Goal: Task Accomplishment & Management: Use online tool/utility

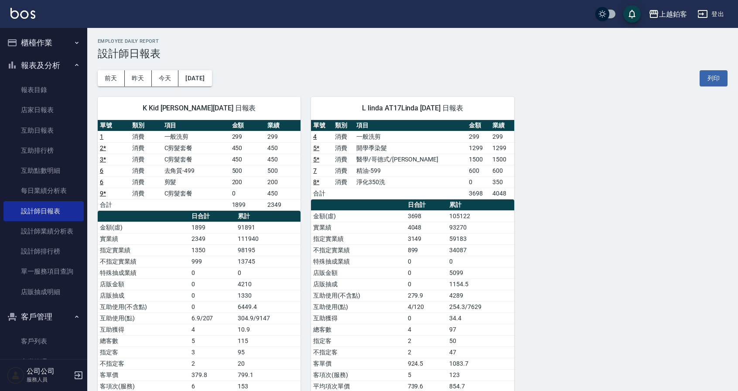
scroll to position [33, 0]
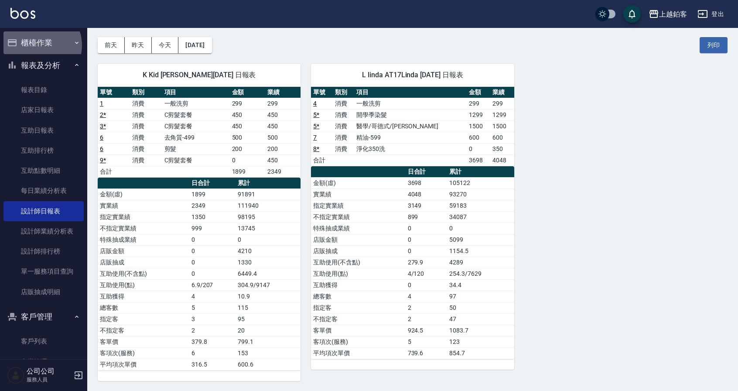
click at [36, 45] on button "櫃檯作業" at bounding box center [43, 42] width 80 height 23
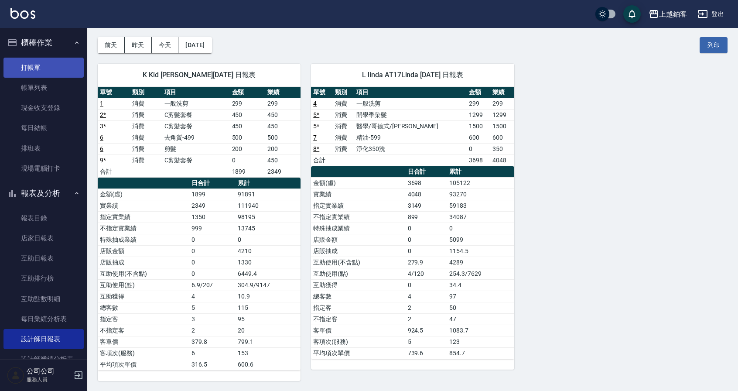
click at [34, 64] on link "打帳單" at bounding box center [43, 68] width 80 height 20
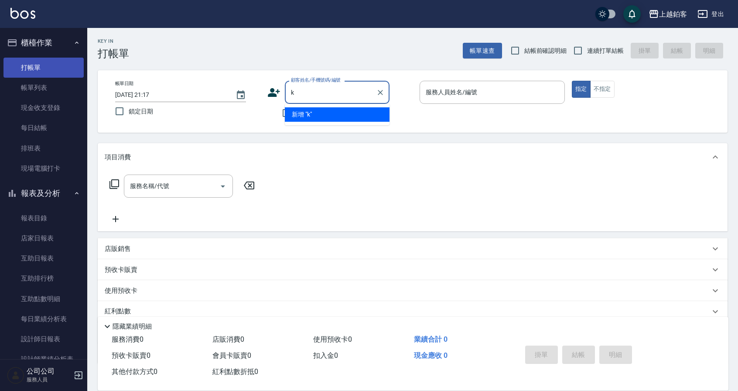
type input "k"
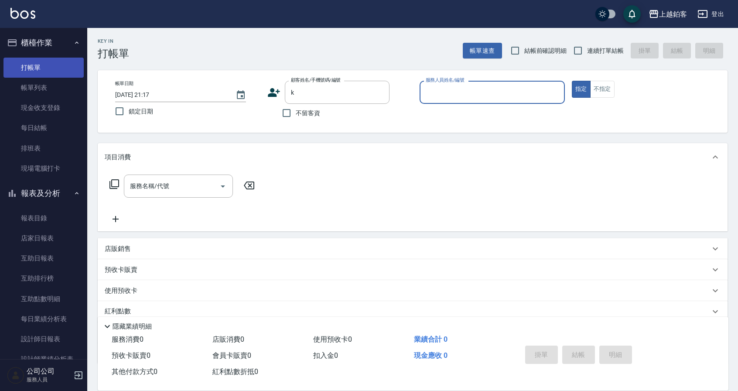
click at [572, 81] on button "指定" at bounding box center [581, 89] width 19 height 17
type button "true"
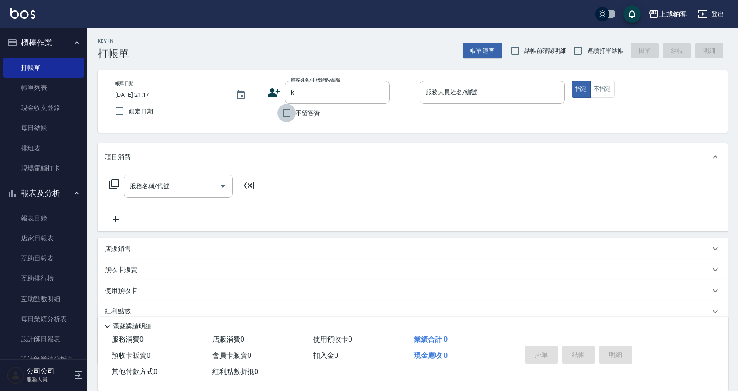
click at [293, 113] on input "不留客資" at bounding box center [286, 113] width 18 height 18
checkbox input "true"
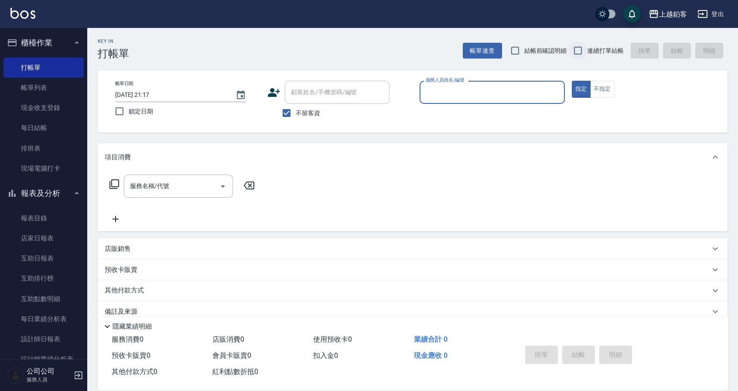
drag, startPoint x: 579, startPoint y: 54, endPoint x: 538, endPoint y: 71, distance: 45.0
click at [578, 55] on input "連續打單結帳" at bounding box center [578, 50] width 18 height 18
checkbox input "true"
click at [477, 95] on input "服務人員姓名/編號" at bounding box center [492, 92] width 137 height 15
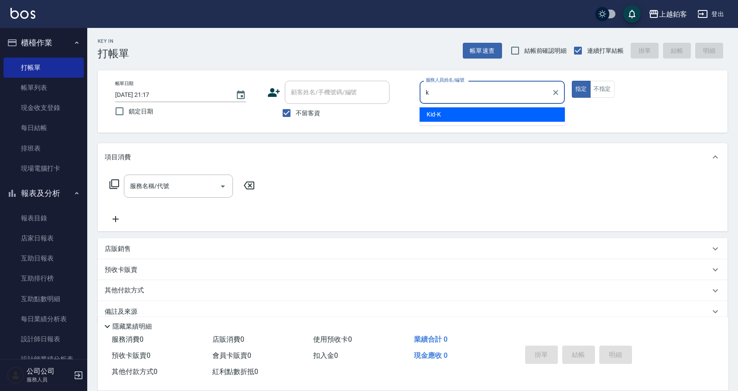
type input "Kid-K"
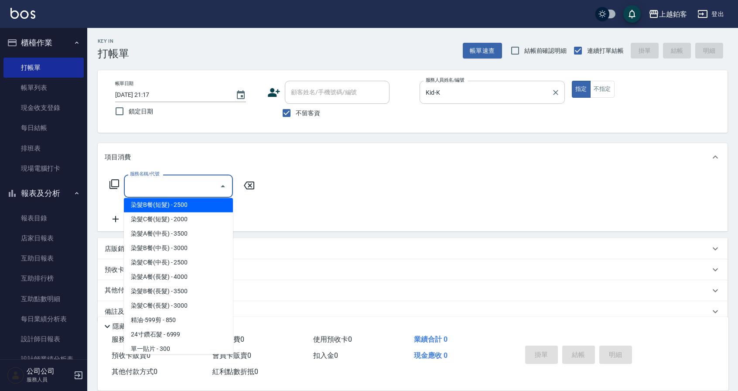
scroll to position [709, 0]
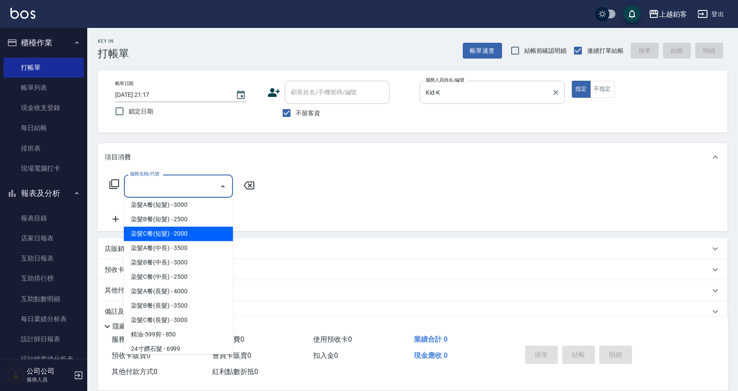
type input "染髮C餐(短髮)(5203)"
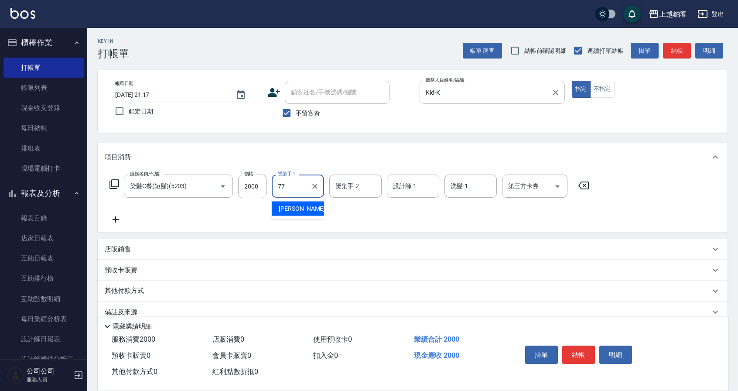
type input "欣麗-77"
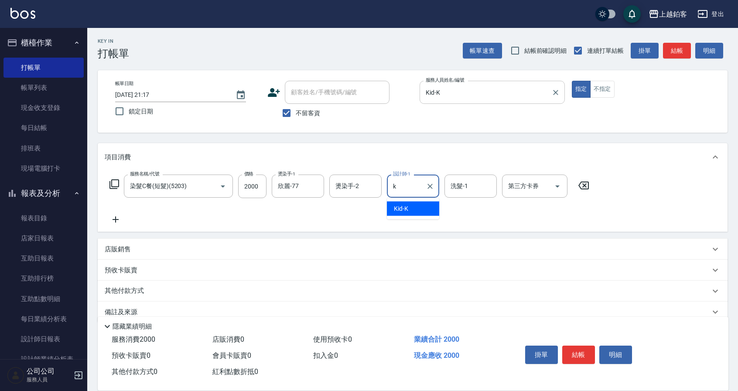
type input "Kid-K"
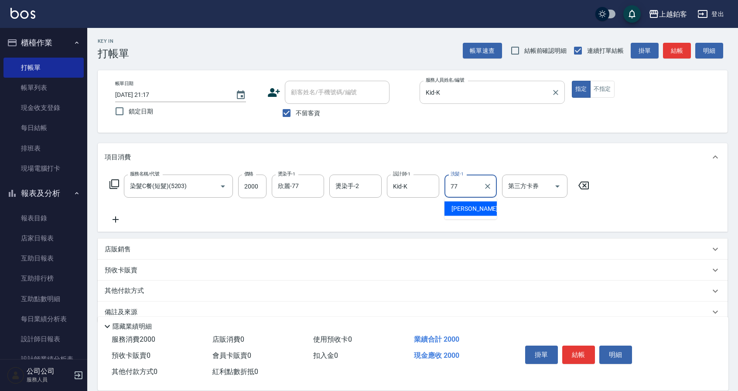
type input "欣麗-77"
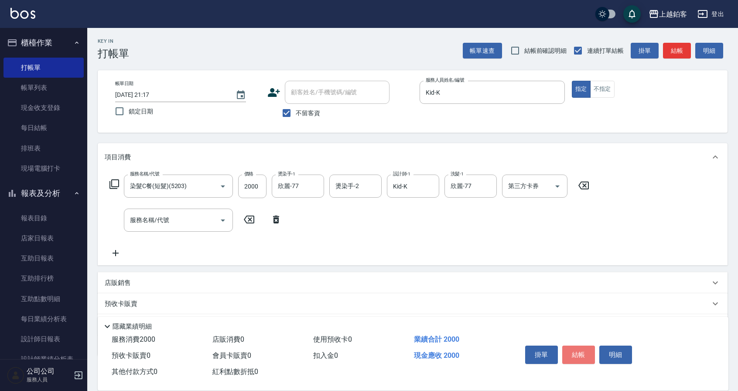
click at [574, 350] on button "結帳" at bounding box center [578, 354] width 33 height 18
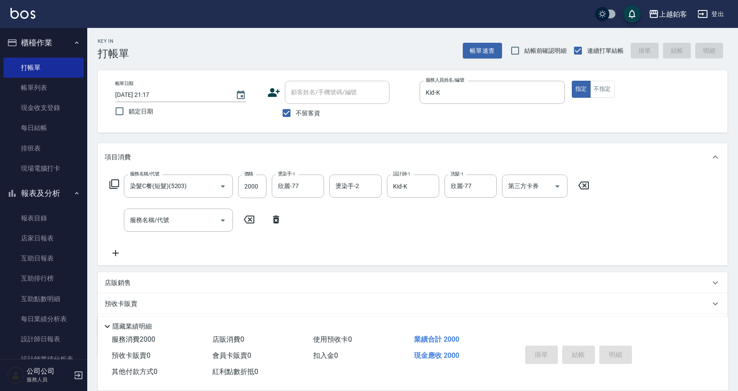
type input "[DATE] 21:19"
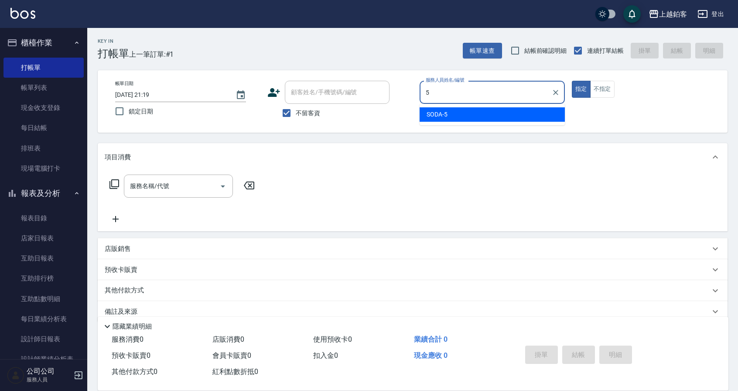
type input "SODA-5"
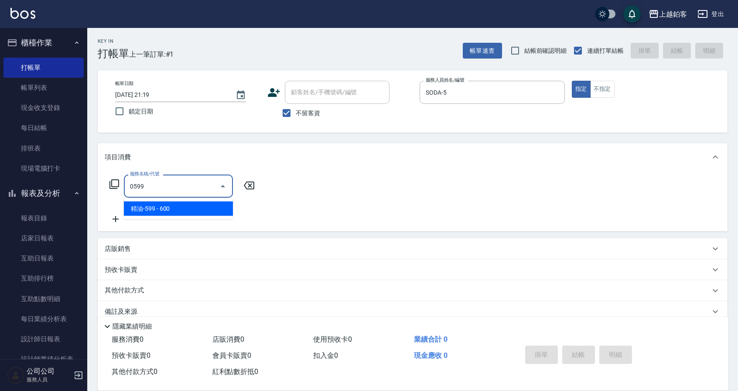
type input "精油-599(0599)"
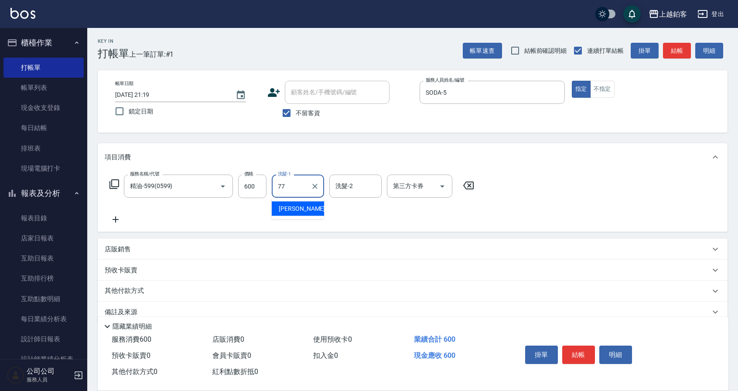
type input "欣麗-77"
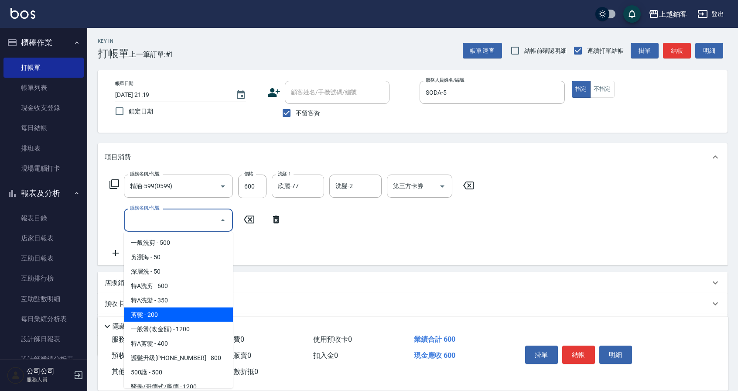
type input "剪髮(200)"
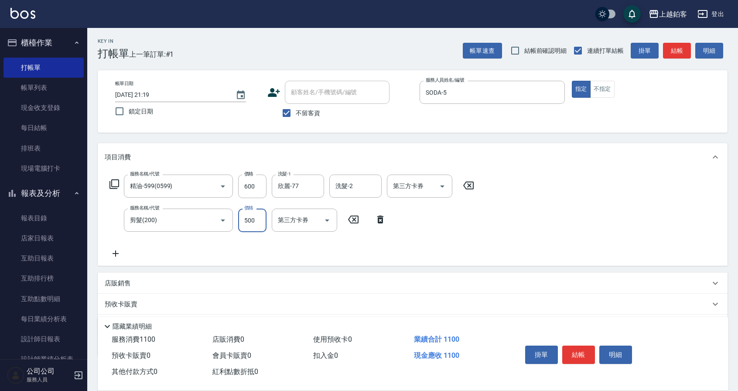
type input "500"
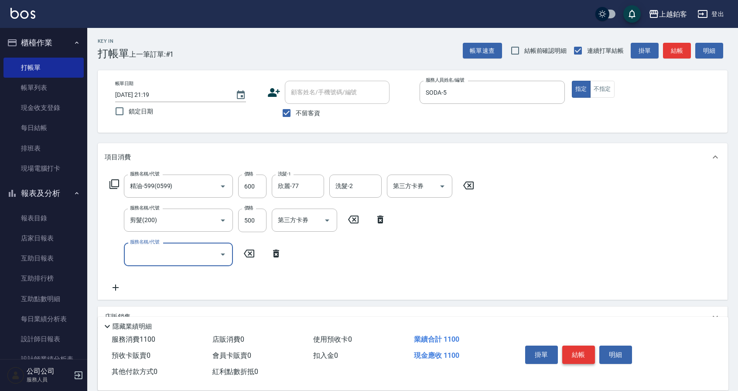
click at [578, 351] on button "結帳" at bounding box center [578, 354] width 33 height 18
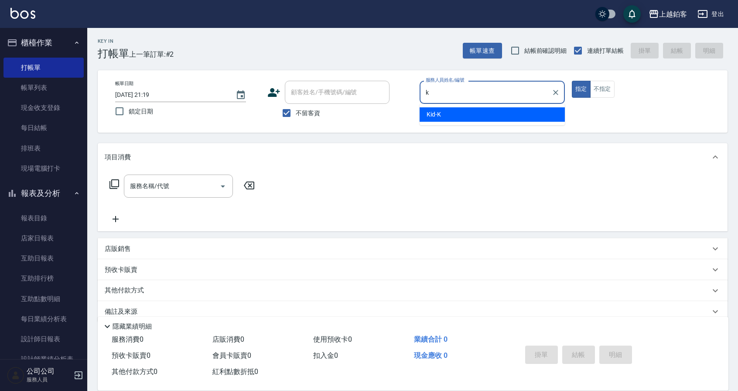
type input "Kid-K"
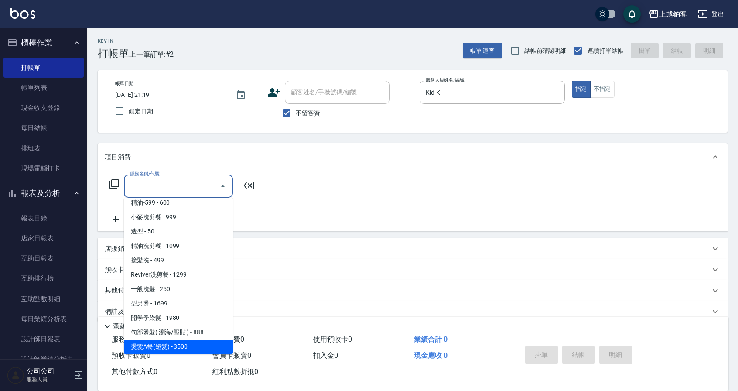
scroll to position [236, 0]
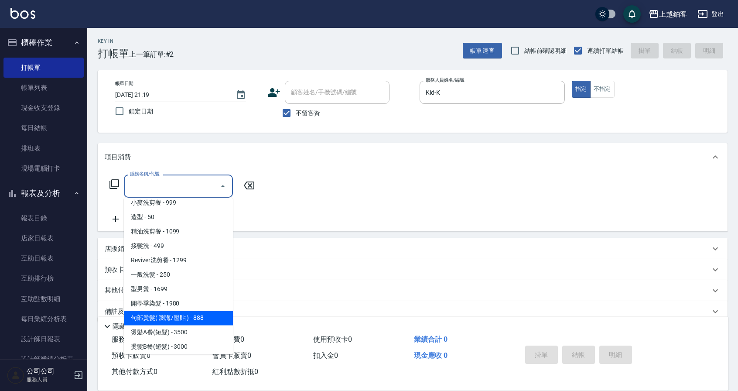
type input "句部燙髮( 瀏海/壓貼 )(2001)"
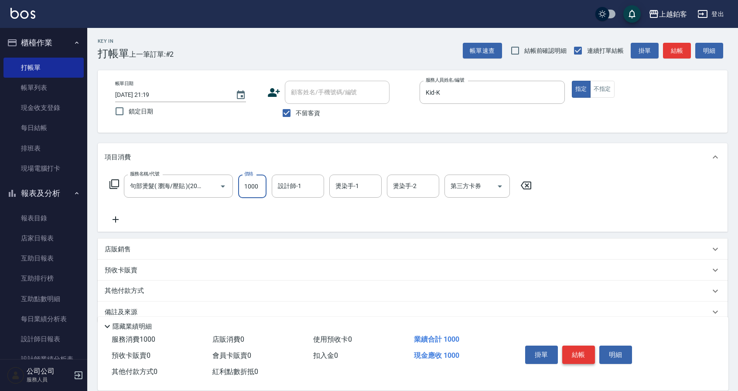
type input "1000"
type input "Kid-K"
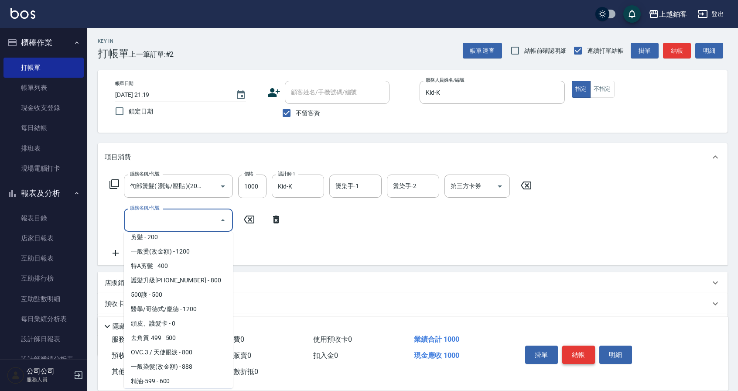
scroll to position [92, 0]
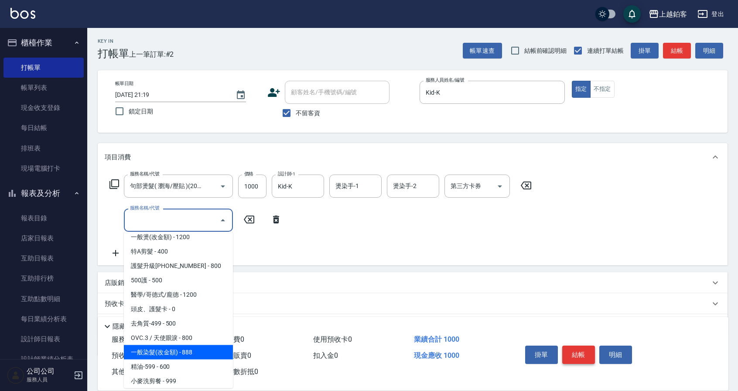
type input "一般染髮(改金額)(501)"
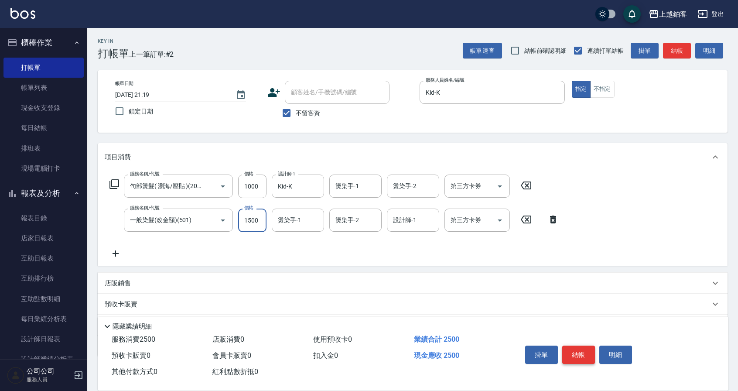
type input "1500"
type input "Kid-K"
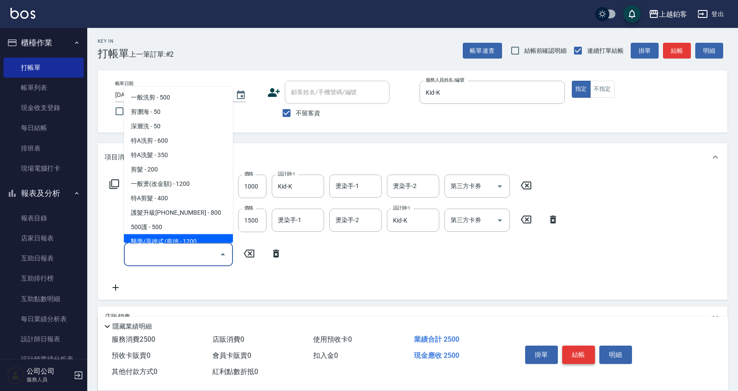
scroll to position [6, 0]
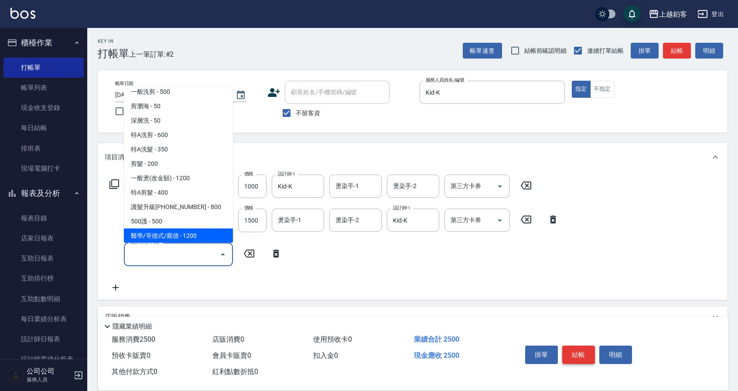
type input "醫學/哥德式/龐德(417)"
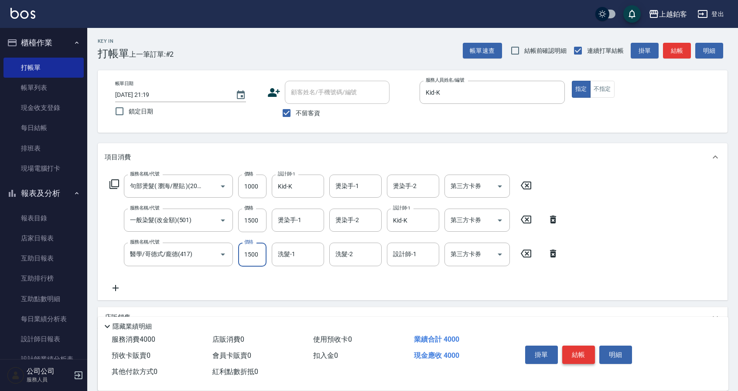
type input "1500"
type input "Kid-K"
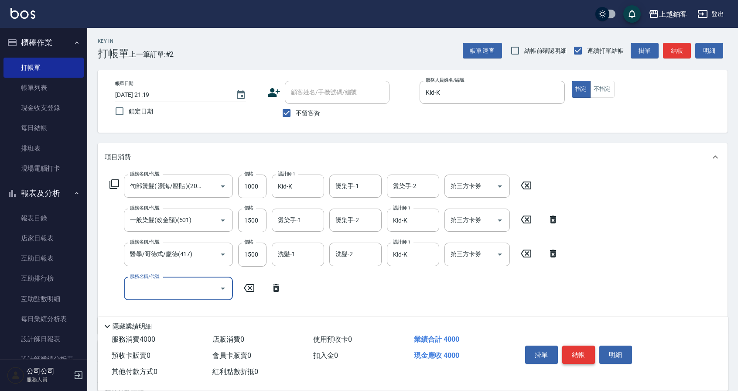
scroll to position [0, 0]
click at [581, 348] on button "結帳" at bounding box center [578, 354] width 33 height 18
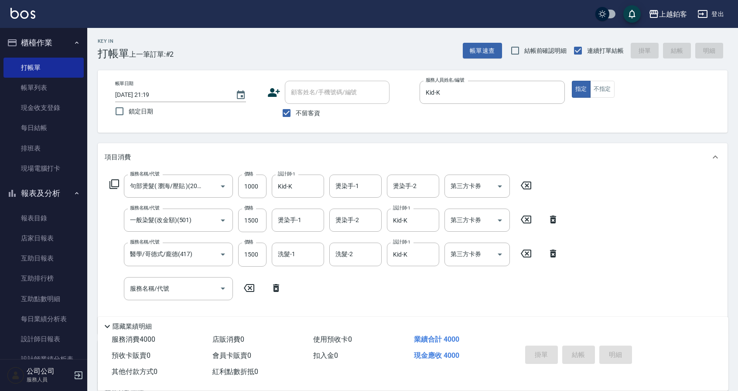
type input "[DATE] 21:20"
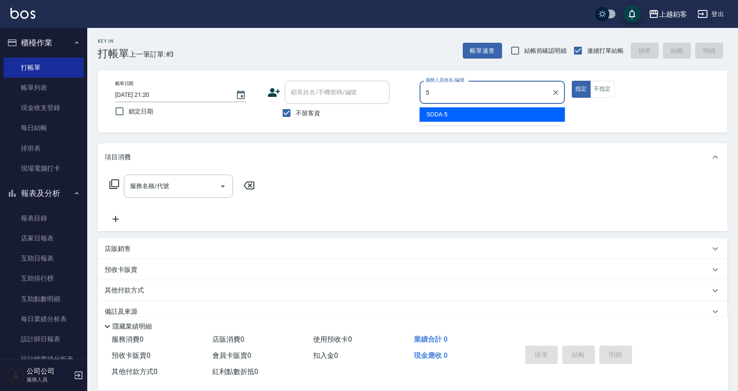
type input "SODA-5"
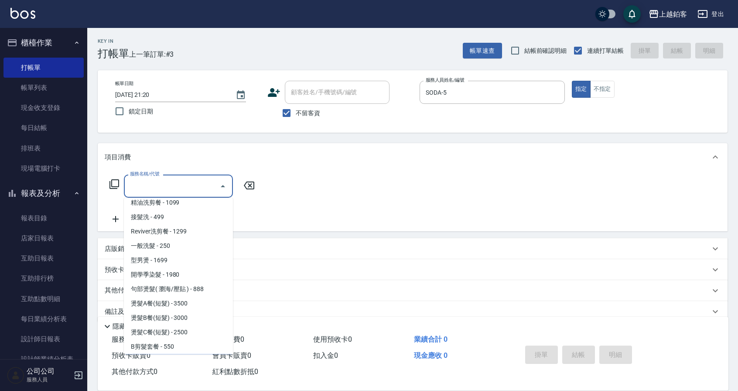
scroll to position [279, 0]
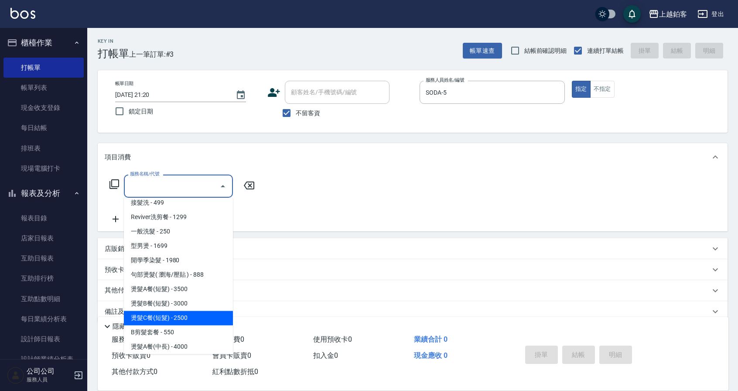
type input "燙髮C餐(短髮)(2203)"
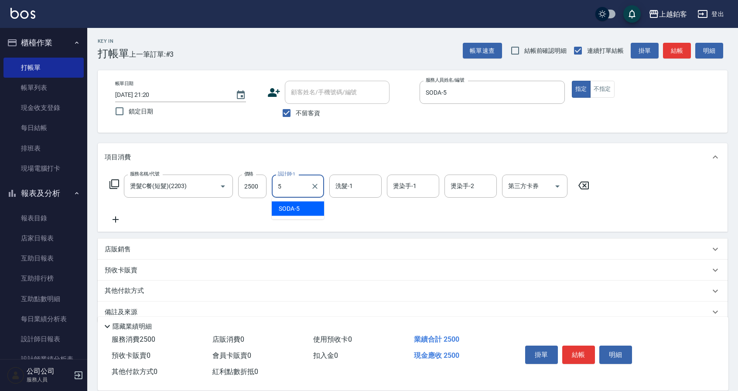
type input "SODA-5"
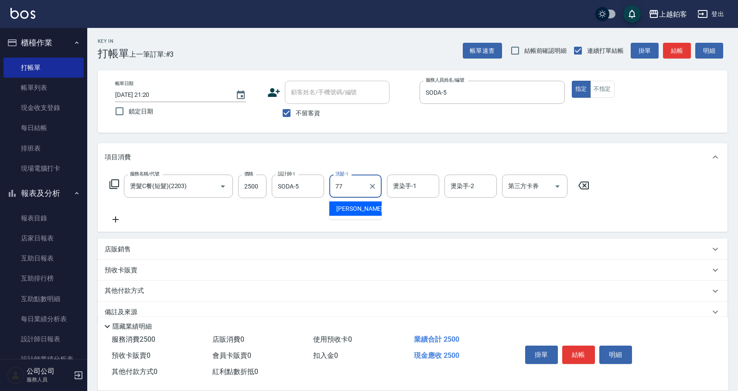
type input "欣麗-77"
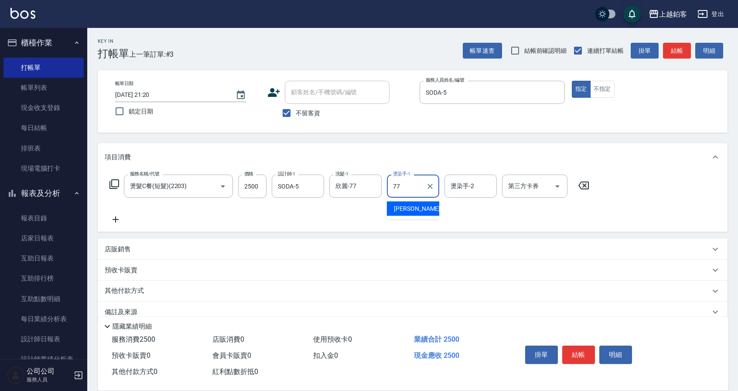
type input "欣麗-77"
click at [649, 218] on div "服務名稱/代號 燙髮C餐(短髮)(2203) 服務名稱/代號 價格 2500 價格 設計師-1 SODA-5 設計師-1 洗髮-1 欣麗-77 洗髮-1 燙染…" at bounding box center [413, 201] width 630 height 61
drag, startPoint x: 250, startPoint y: 187, endPoint x: 362, endPoint y: 180, distance: 111.9
click at [251, 187] on input "2500" at bounding box center [252, 186] width 28 height 24
type input "2600"
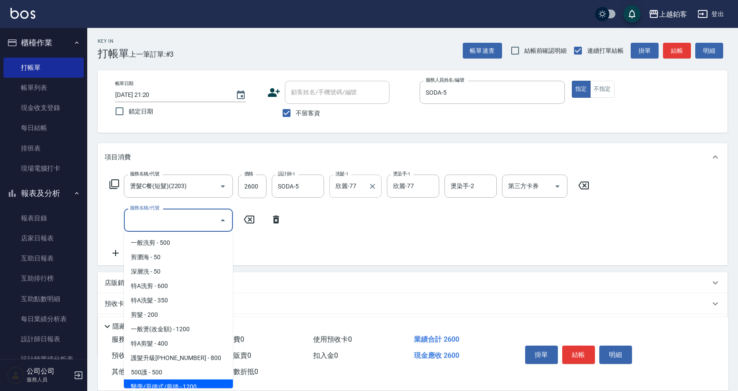
scroll to position [6, 0]
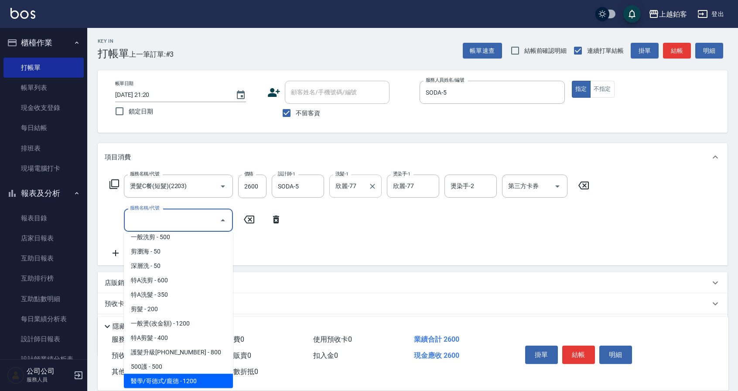
type input "醫學/哥德式/龐德(417)"
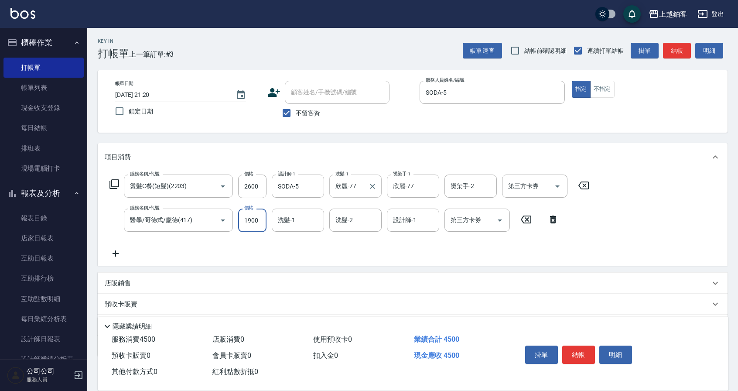
type input "1900"
type input "欣麗-77"
type input "SODA-5"
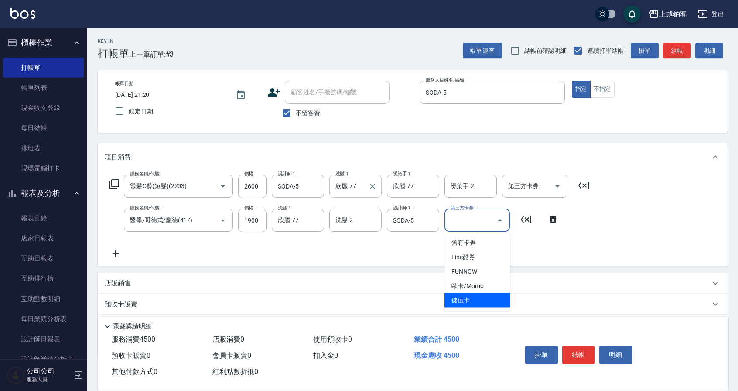
type input "儲值卡"
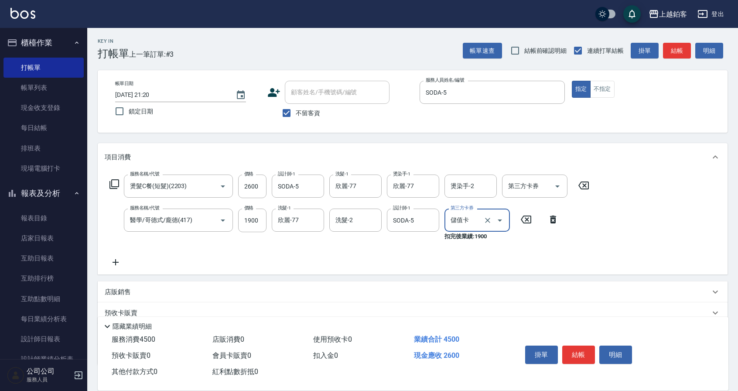
drag, startPoint x: 639, startPoint y: 210, endPoint x: 638, endPoint y: 214, distance: 4.4
click at [639, 210] on div "服務名稱/代號 燙髮C餐(短髮)(2203) 服務名稱/代號 價格 2600 價格 設計師-1 SODA-5 設計師-1 洗髮-1 欣麗-77 洗髮-1 燙染…" at bounding box center [413, 222] width 630 height 103
click at [574, 351] on button "結帳" at bounding box center [578, 354] width 33 height 18
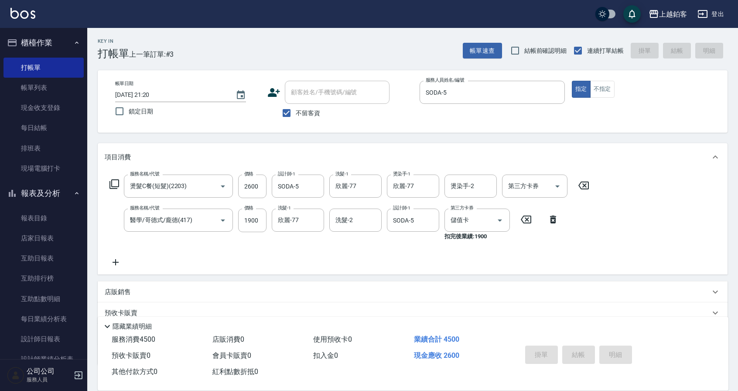
type input "[DATE] 21:21"
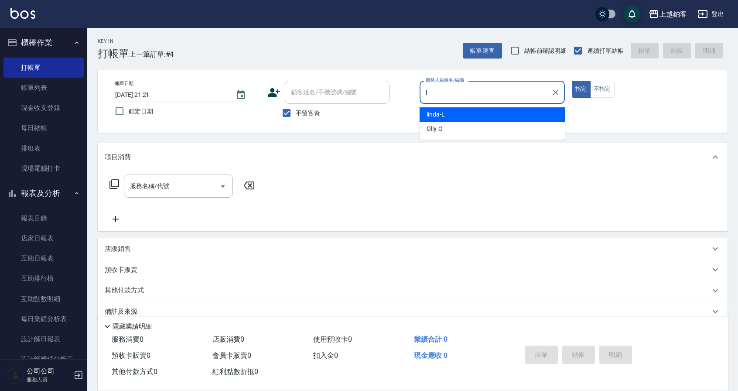
type input "linda-L"
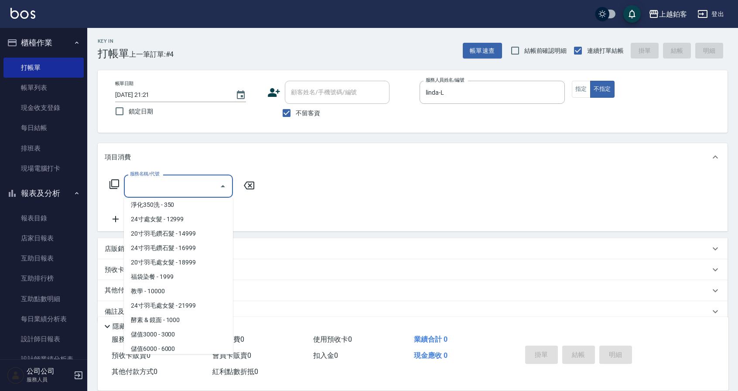
scroll to position [954, 0]
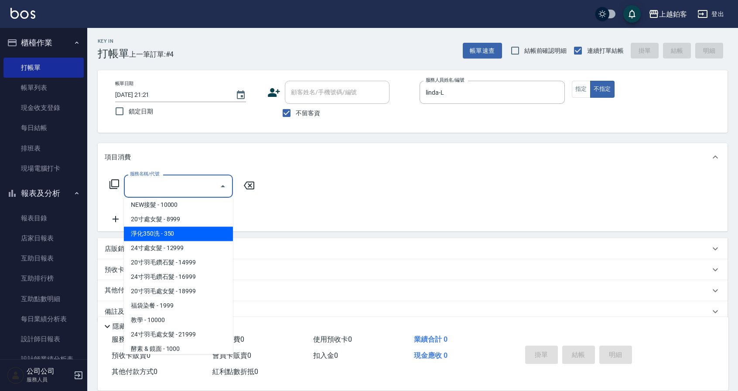
type input "淨化350洗(10020)"
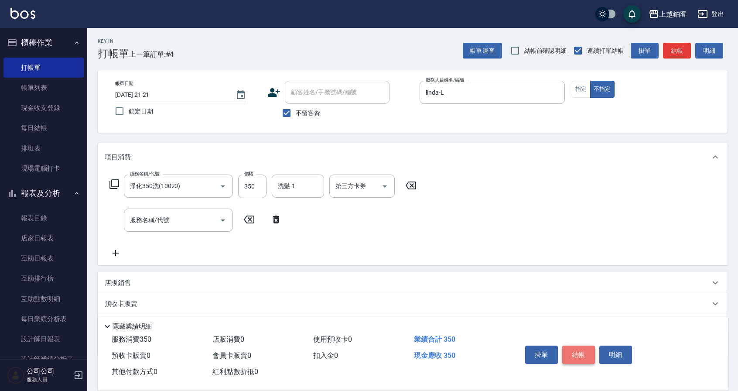
click at [578, 348] on button "結帳" at bounding box center [578, 354] width 33 height 18
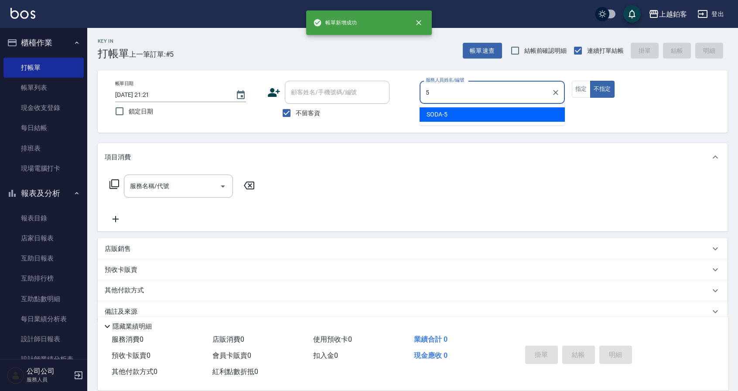
type input "SODA-5"
type button "false"
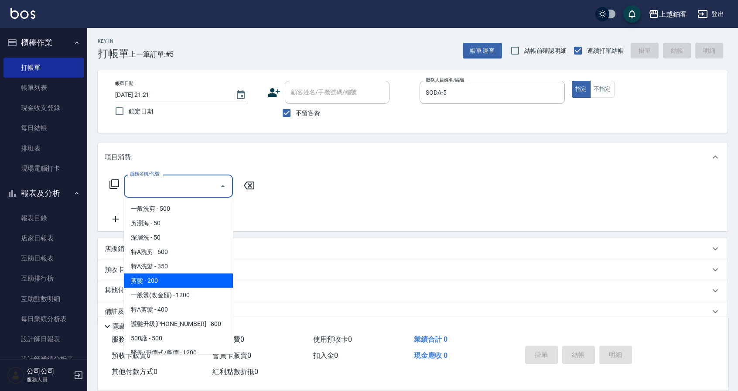
type input "剪髮(200)"
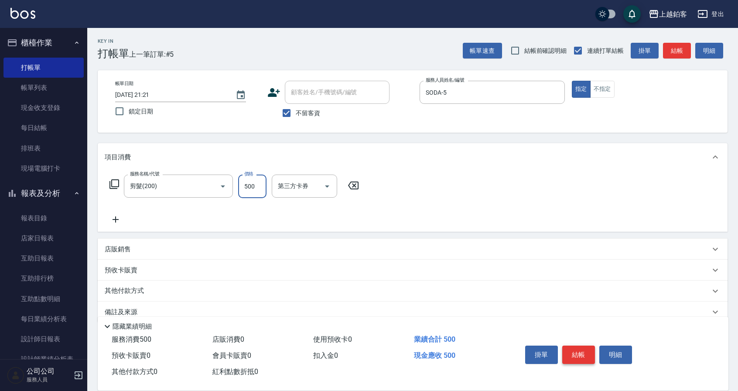
type input "500"
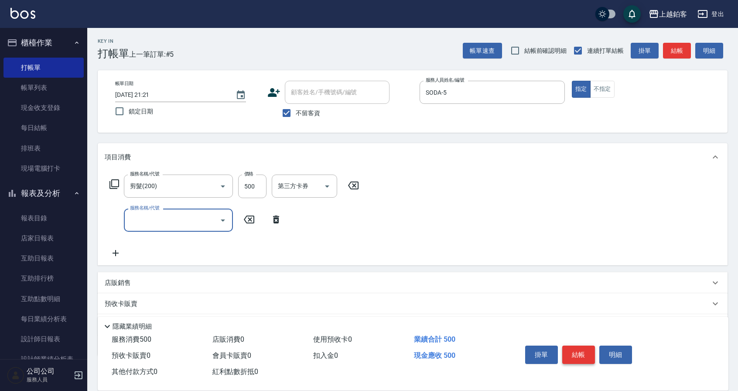
click at [583, 354] on button "結帳" at bounding box center [578, 354] width 33 height 18
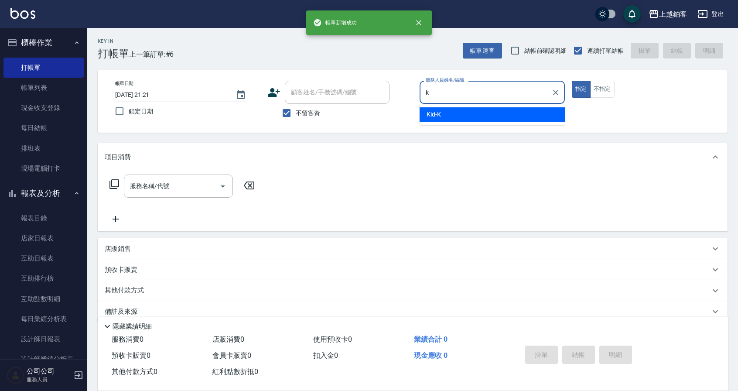
type input "Kid-K"
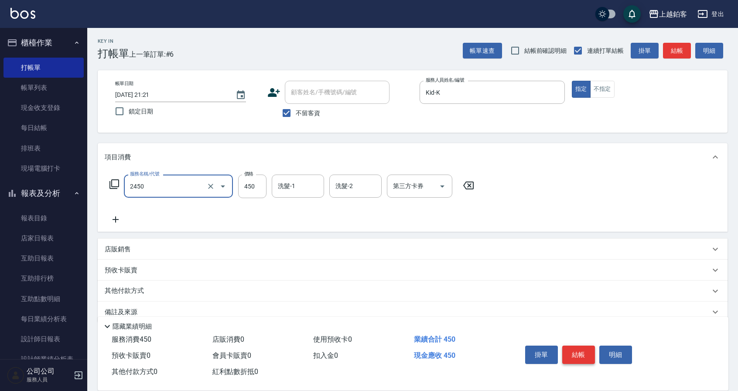
type input "C剪髮套餐(2450)"
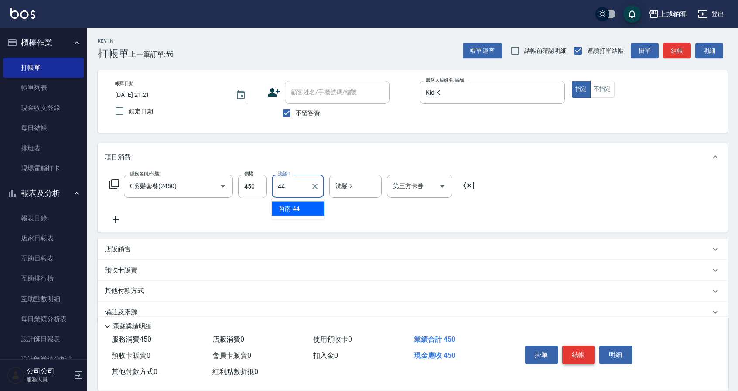
type input "哲南-44"
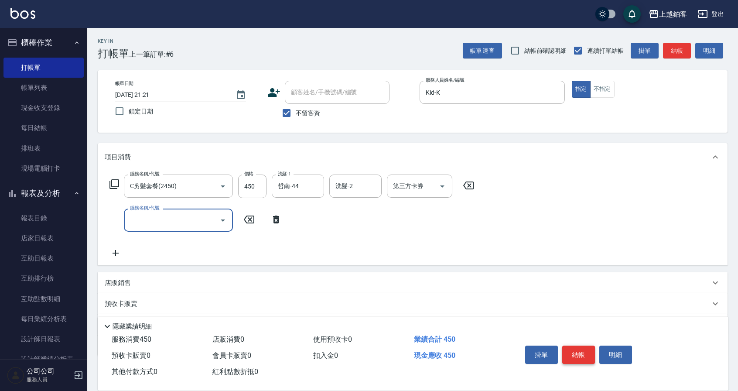
click at [580, 357] on button "結帳" at bounding box center [578, 354] width 33 height 18
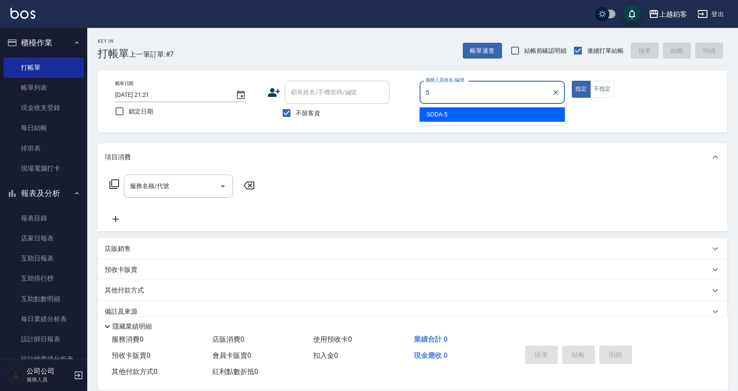
type input "SODA-5"
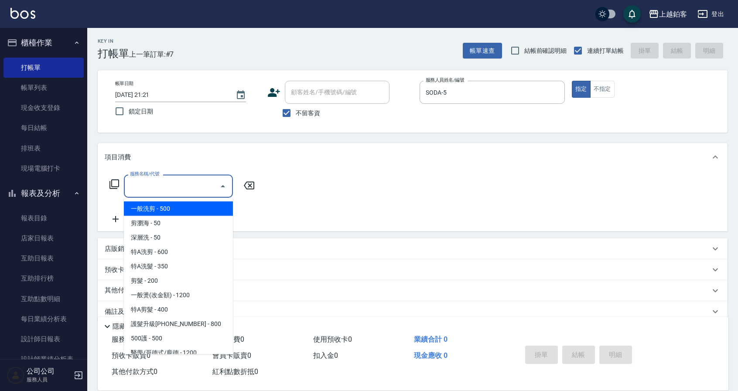
type input "一般洗剪(5)"
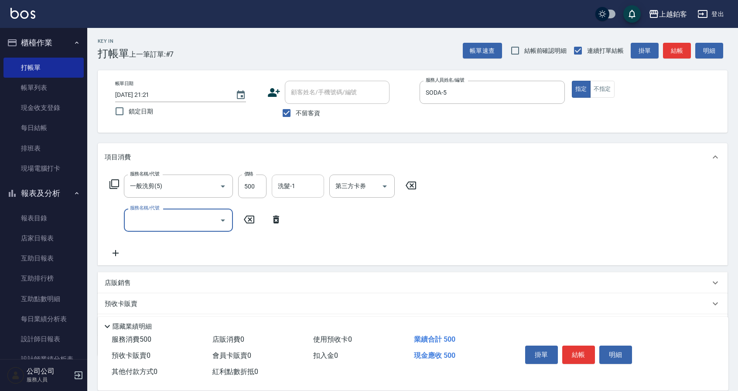
click at [296, 183] on input "洗髮-1" at bounding box center [298, 185] width 44 height 15
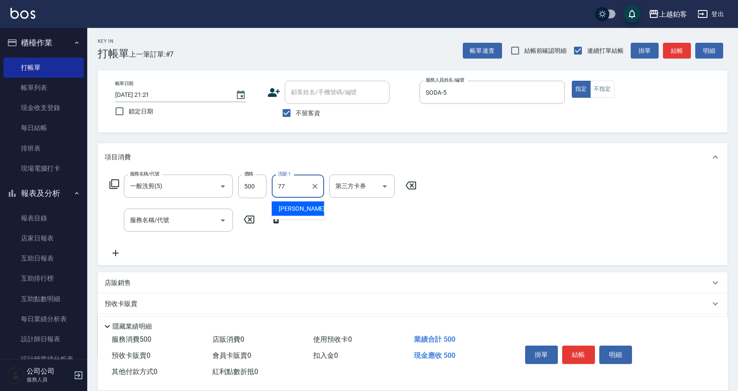
type input "欣麗-77"
click at [567, 353] on button "結帳" at bounding box center [578, 354] width 33 height 18
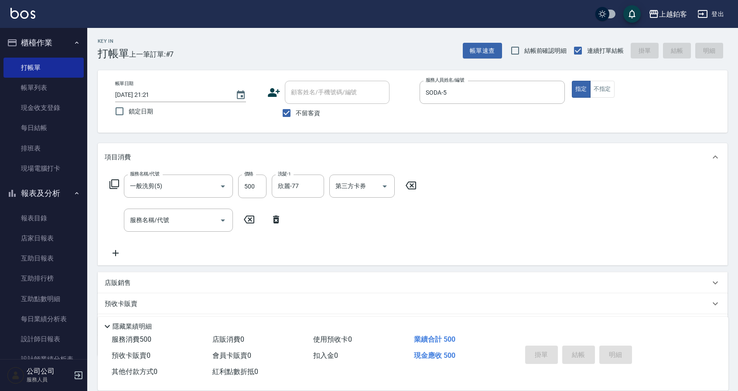
type input "[DATE] 21:22"
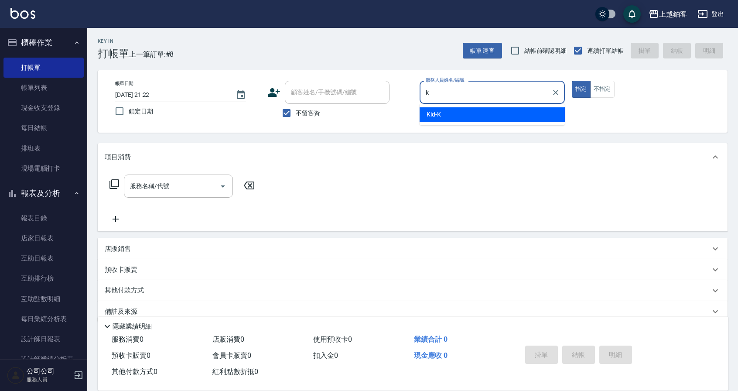
type input "Kid-K"
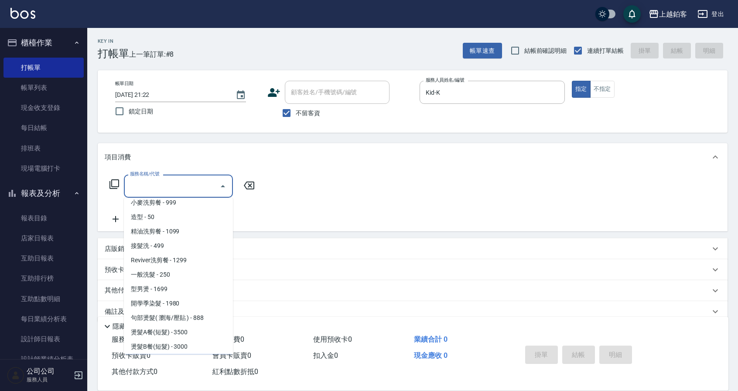
scroll to position [250, 0]
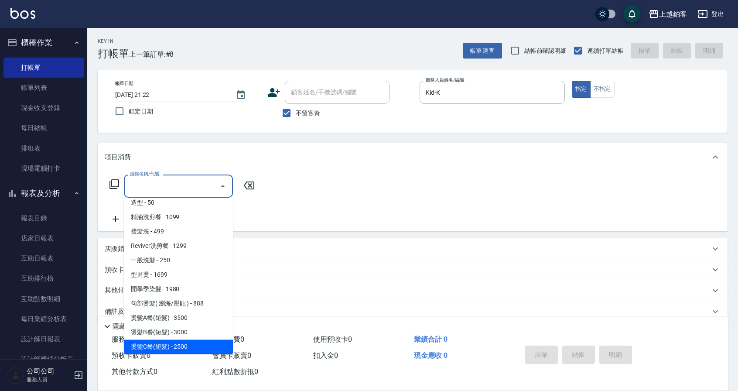
type input "燙髮C餐(短髮)(2203)"
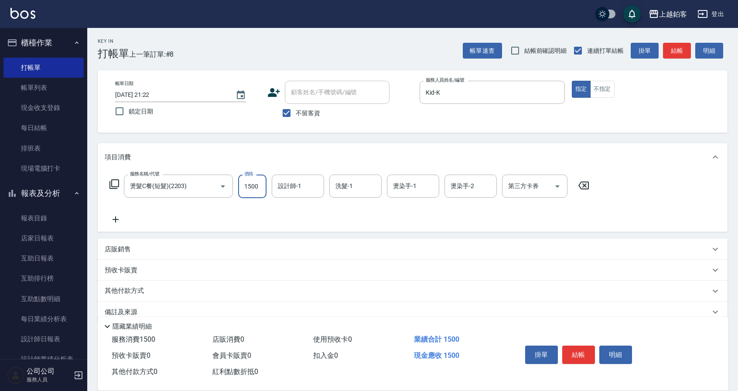
type input "1500"
type input "Kid-K"
type input "欣麗-77"
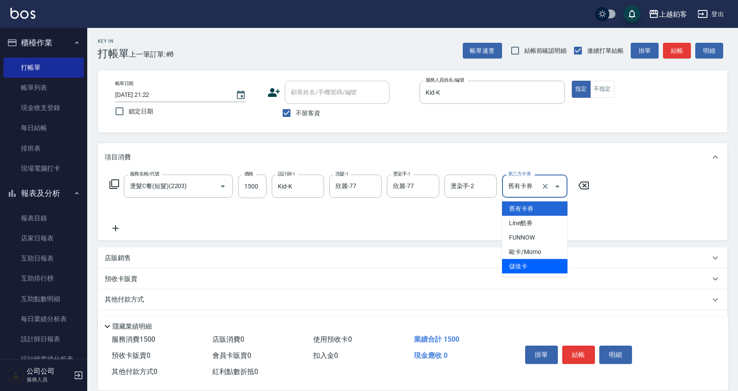
type input "儲值卡"
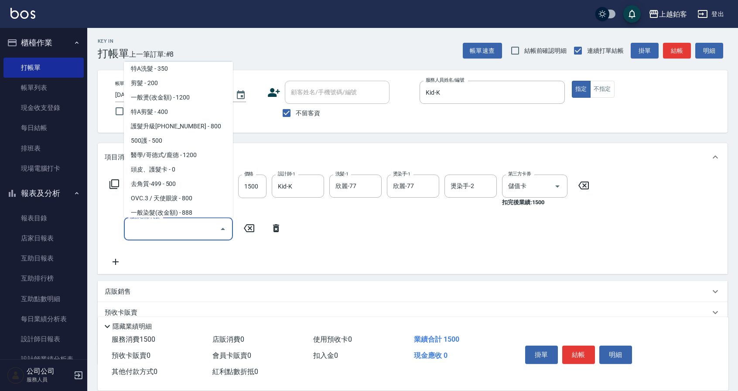
scroll to position [47, 0]
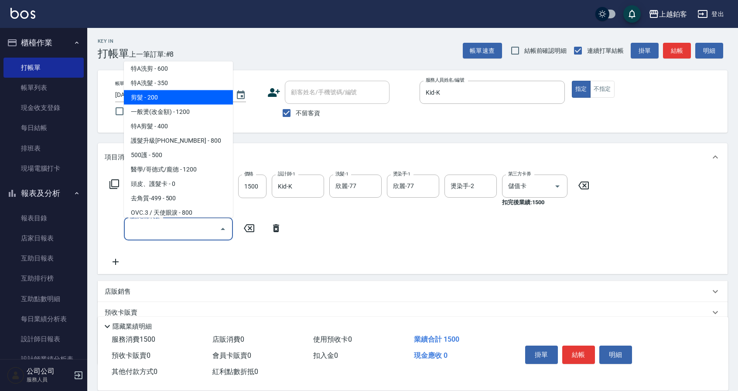
type input "剪髮(200)"
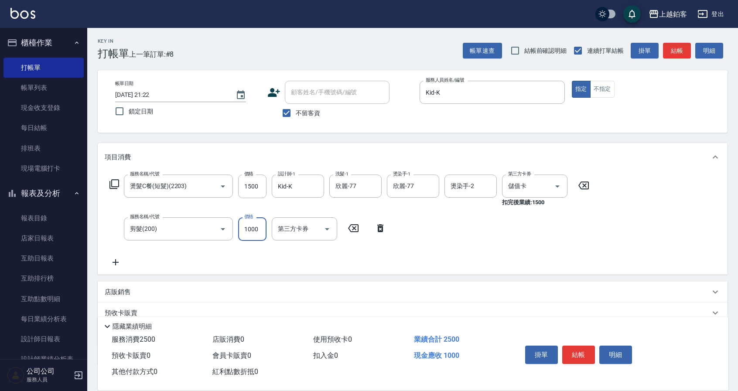
type input "1000"
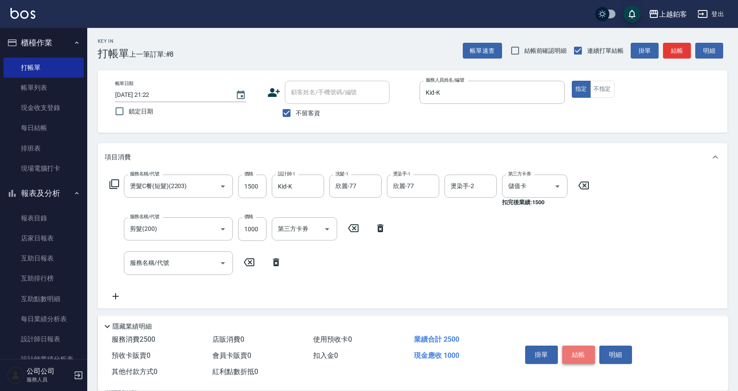
click at [580, 354] on button "結帳" at bounding box center [578, 354] width 33 height 18
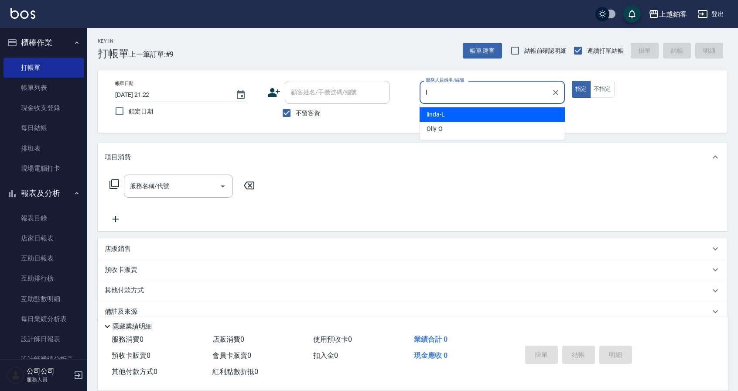
type input "linda-L"
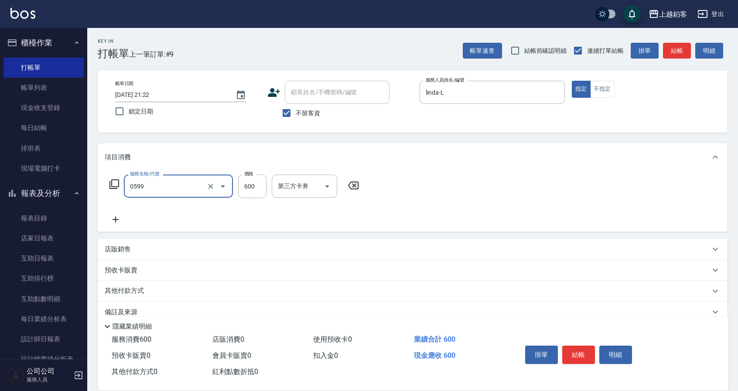
type input "精油-599(0599)"
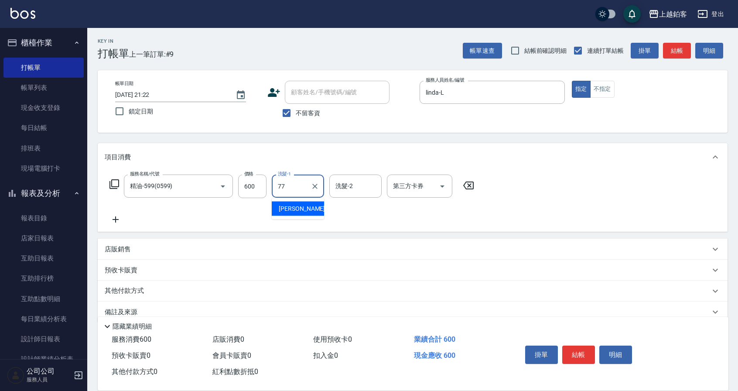
type input "欣麗-77"
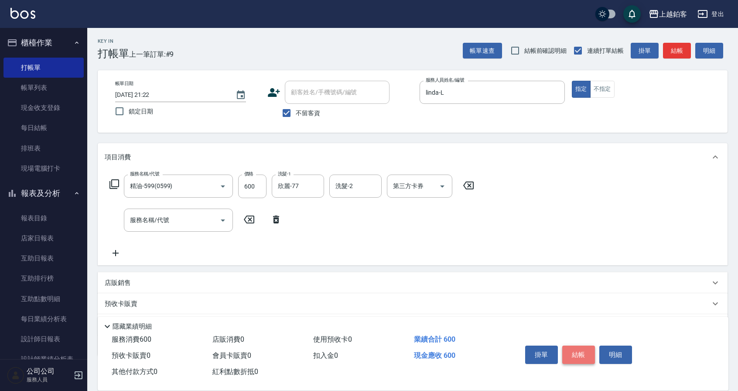
click at [584, 356] on button "結帳" at bounding box center [578, 354] width 33 height 18
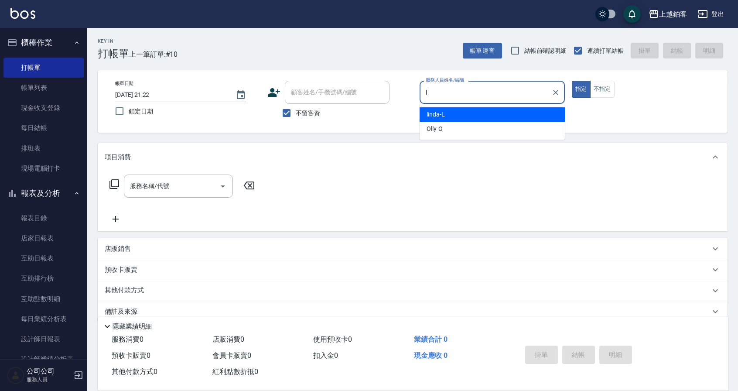
type input "linda-L"
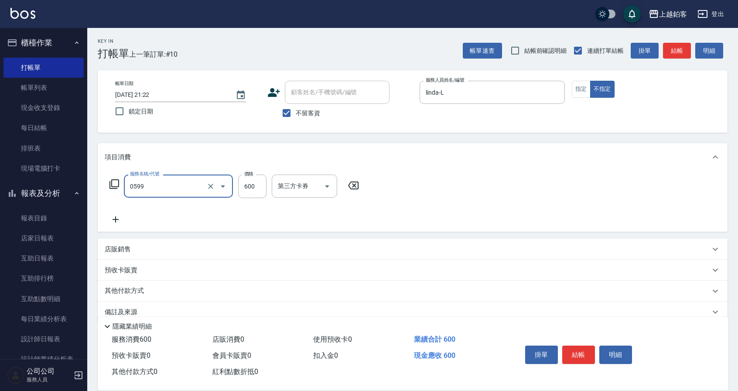
type input "精油-599(0599)"
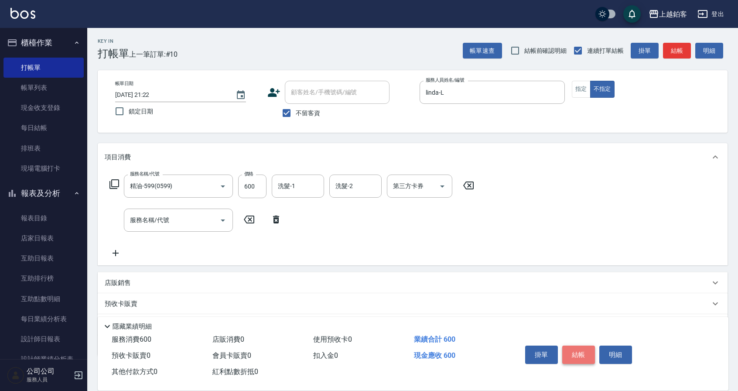
click at [580, 353] on button "結帳" at bounding box center [578, 354] width 33 height 18
type input "[DATE] 21:23"
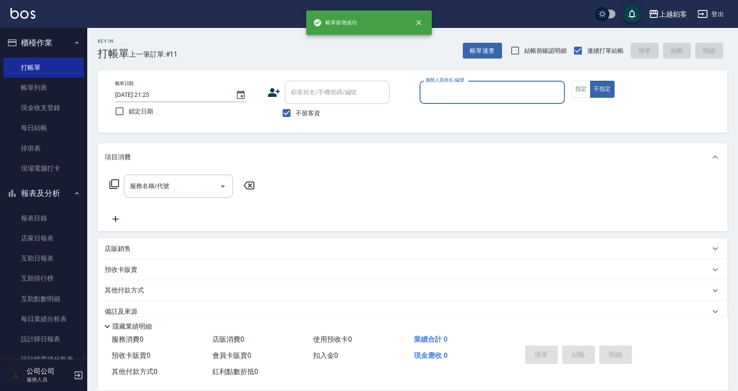
type input "6"
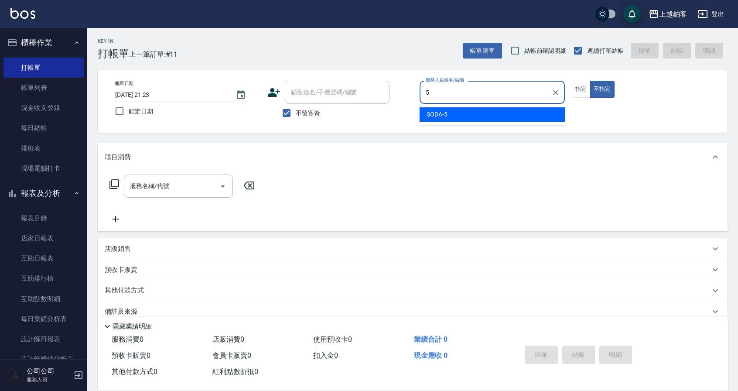
type input "SODA-5"
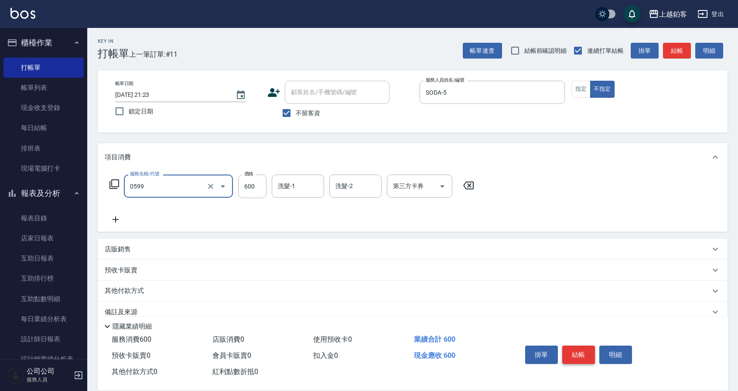
type input "精油-599(0599)"
type input "6"
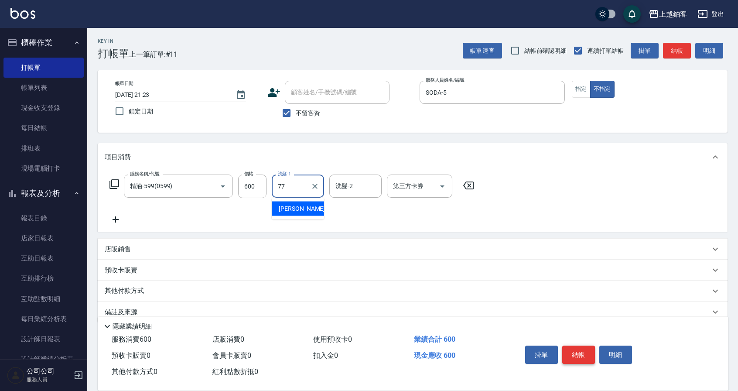
type input "欣麗-77"
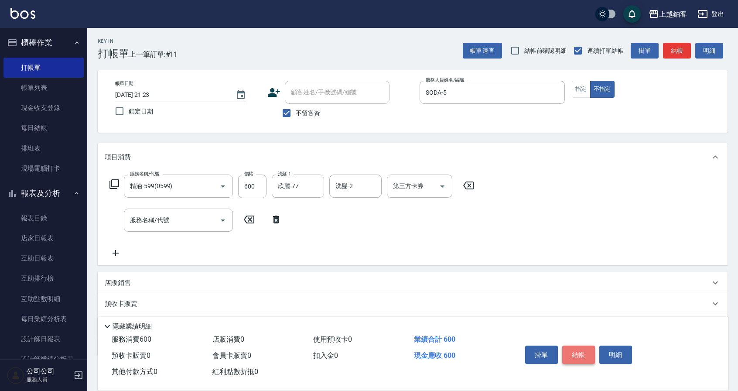
click at [574, 352] on button "結帳" at bounding box center [578, 354] width 33 height 18
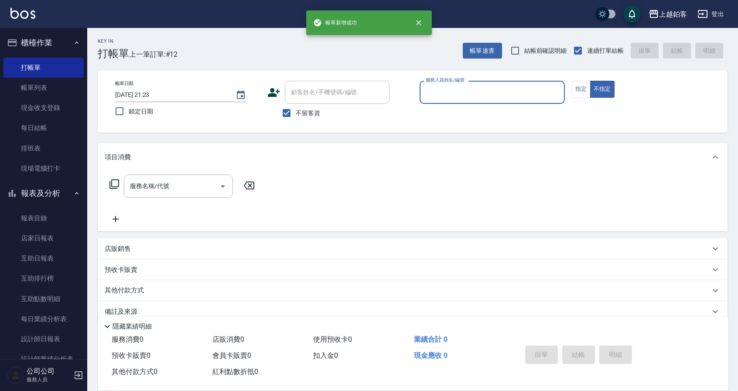
type input "6"
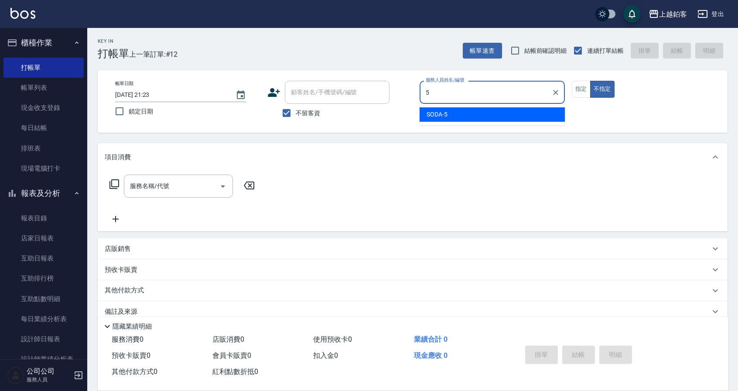
type input "SODA-5"
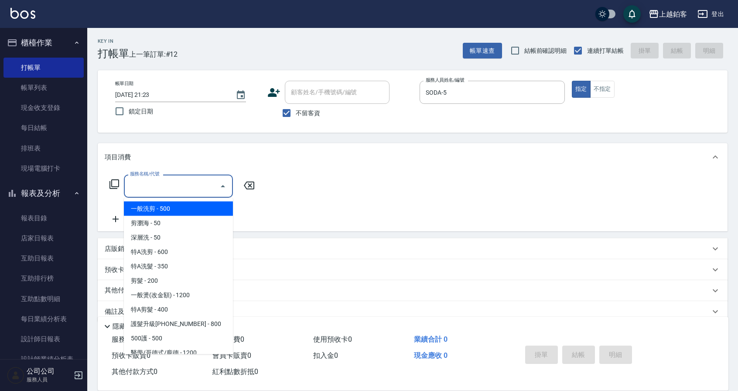
type input "一般洗剪(5)"
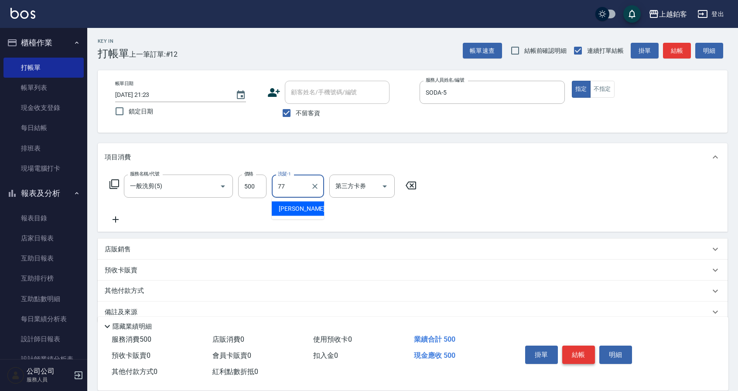
type input "欣麗-77"
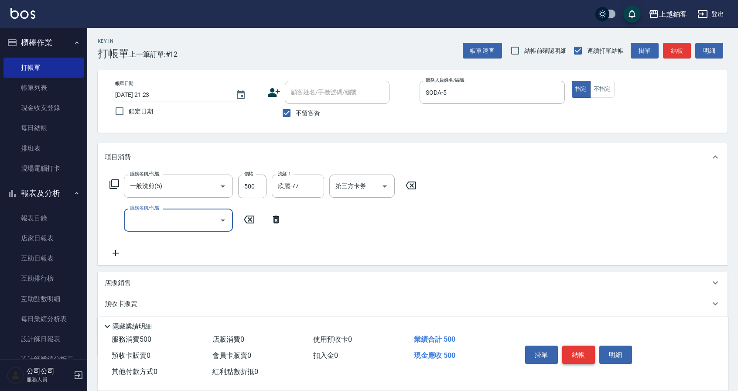
click at [571, 356] on button "結帳" at bounding box center [578, 354] width 33 height 18
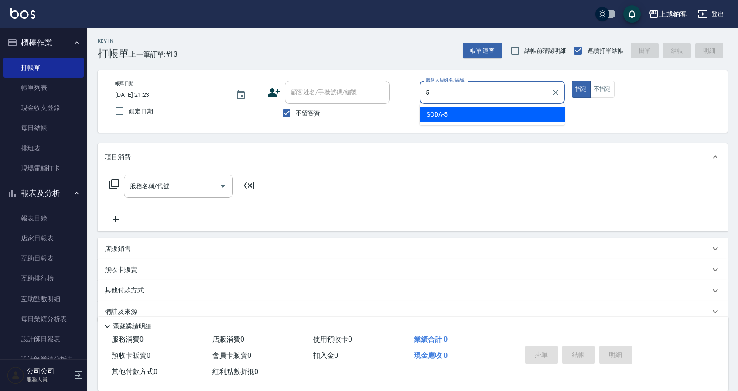
type input "SODA-5"
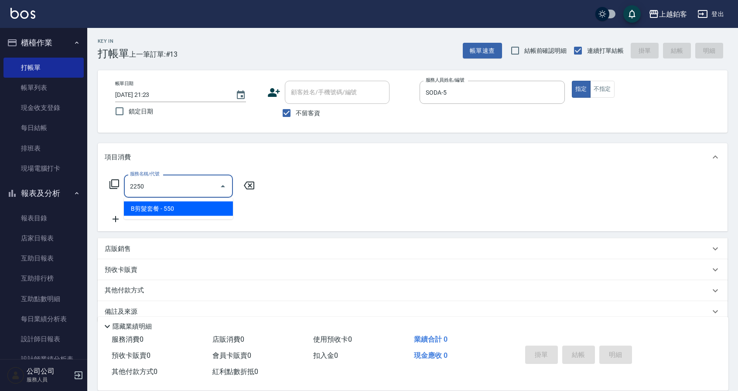
type input "B剪髮套餐(2250)"
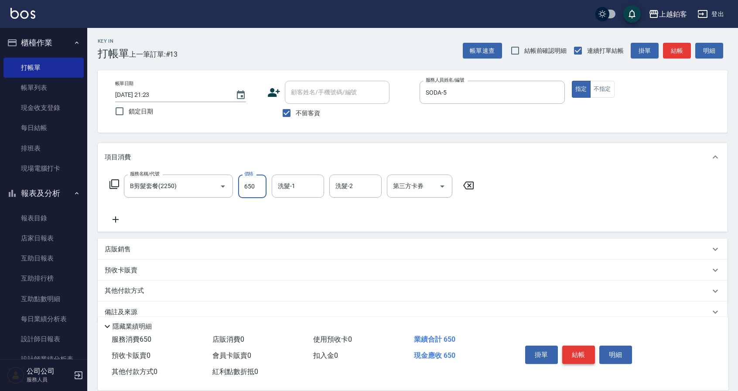
type input "650"
type input "欣麗-77"
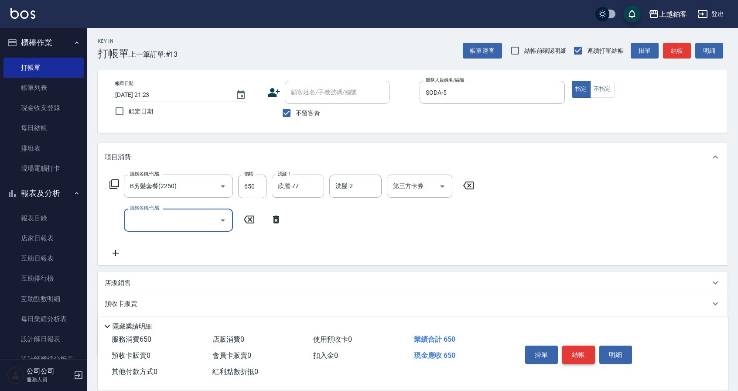
click at [573, 352] on button "結帳" at bounding box center [578, 354] width 33 height 18
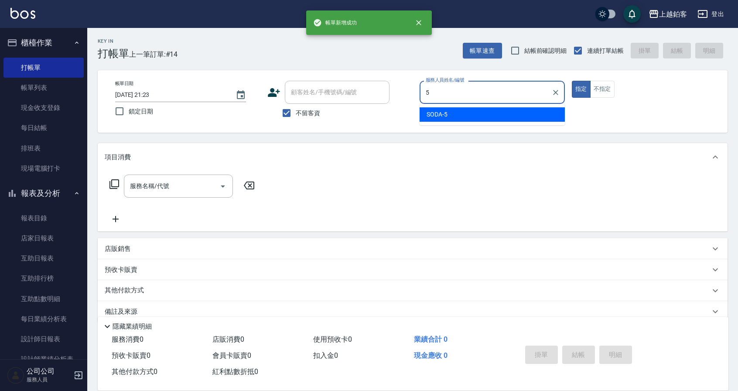
type input "SODA-5"
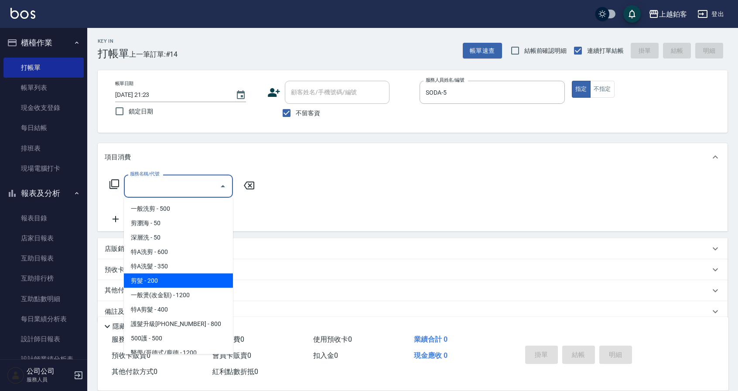
type input "剪髮(200)"
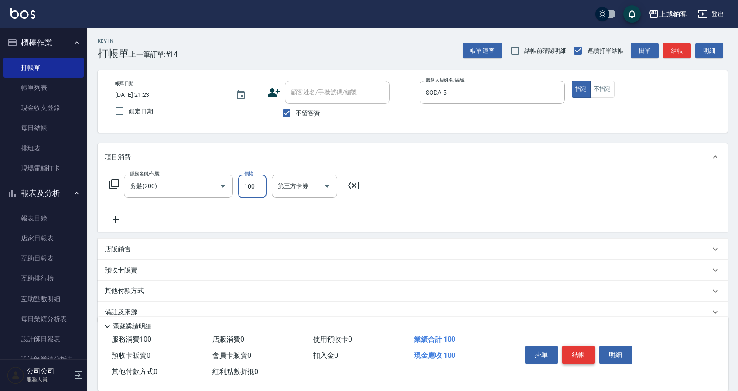
type input "100"
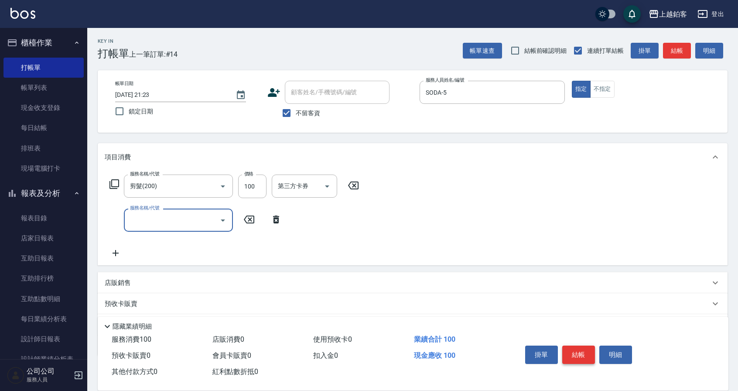
click at [574, 351] on button "結帳" at bounding box center [578, 354] width 33 height 18
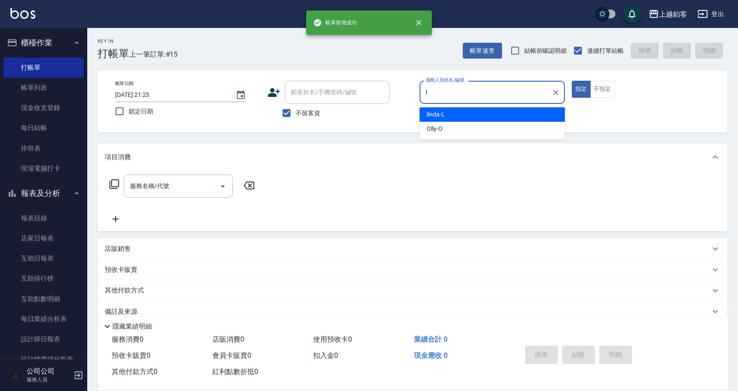
type input "linda-L"
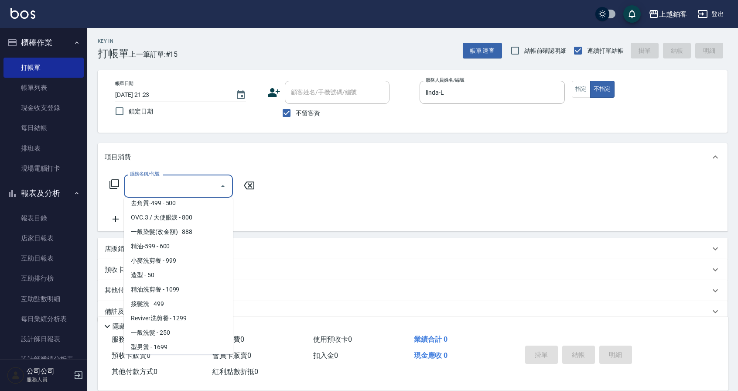
scroll to position [193, 0]
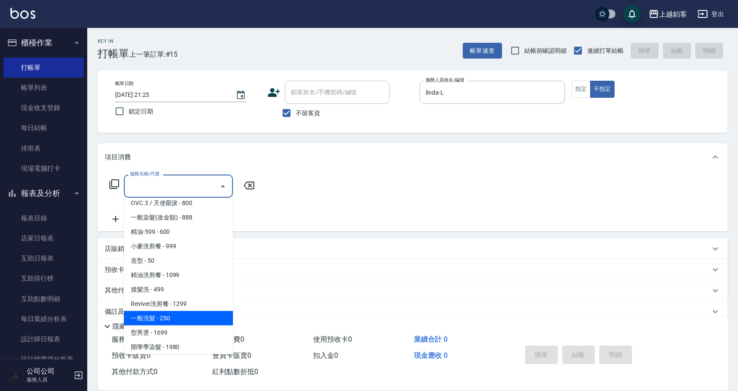
type input "一般洗髮(1300)"
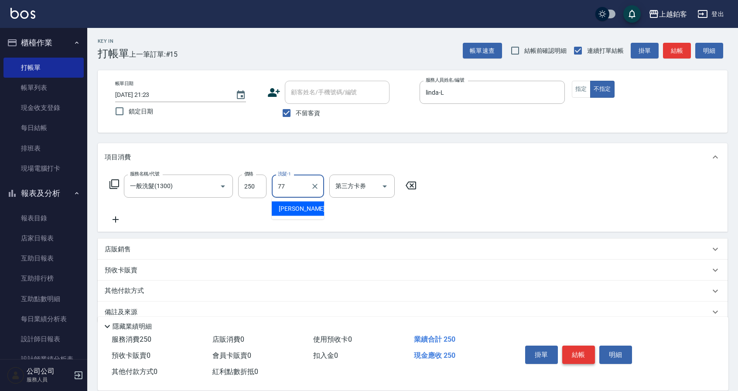
type input "欣麗-77"
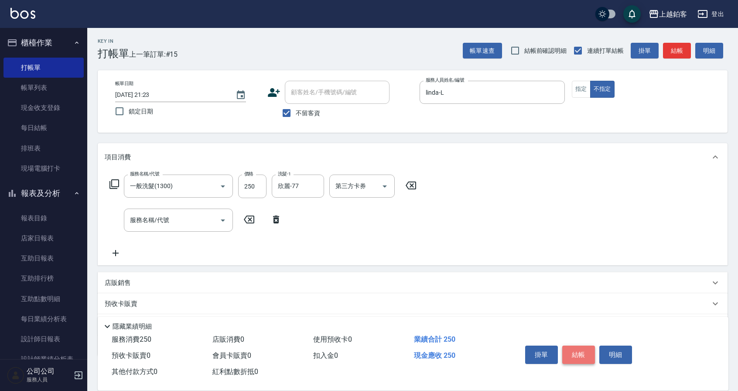
click at [583, 349] on button "結帳" at bounding box center [578, 354] width 33 height 18
type input "[DATE] 21:24"
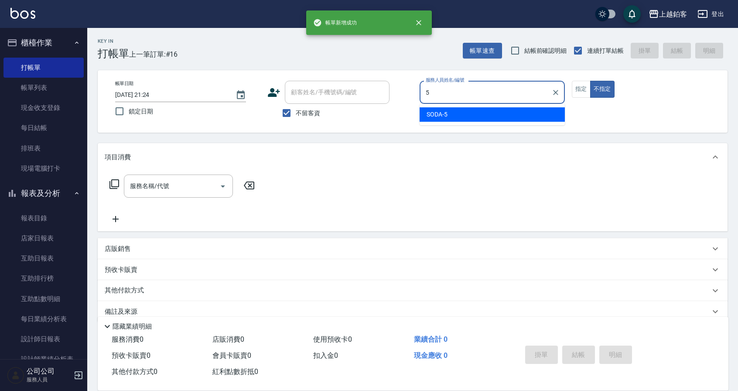
type input "SODA-5"
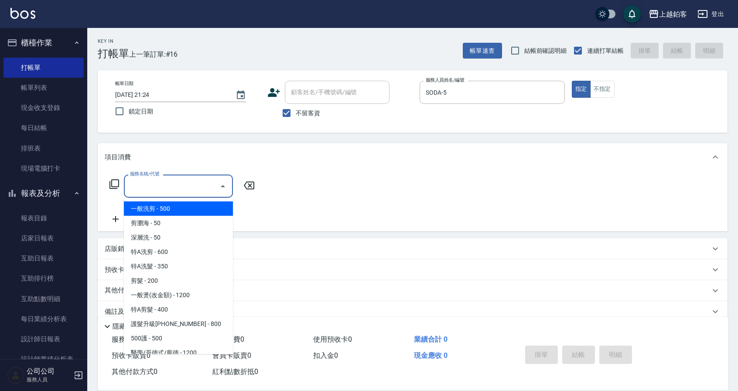
type input "一般洗剪(5)"
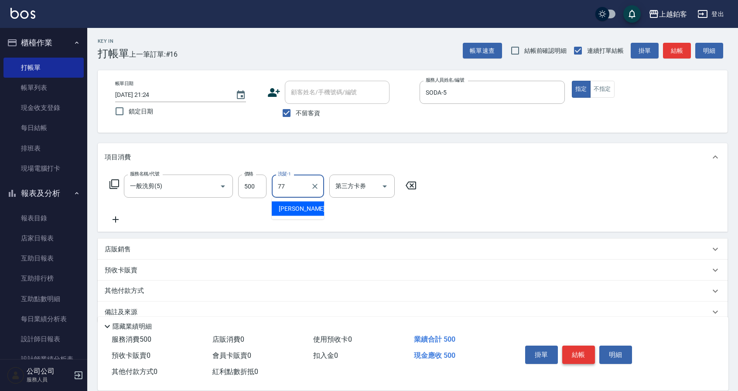
type input "欣麗-77"
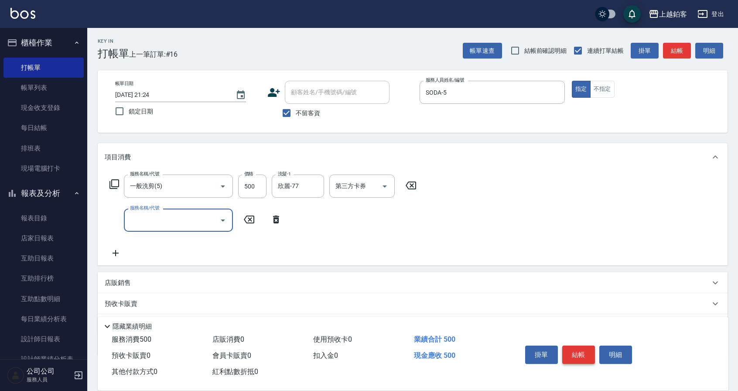
click at [583, 355] on button "結帳" at bounding box center [578, 354] width 33 height 18
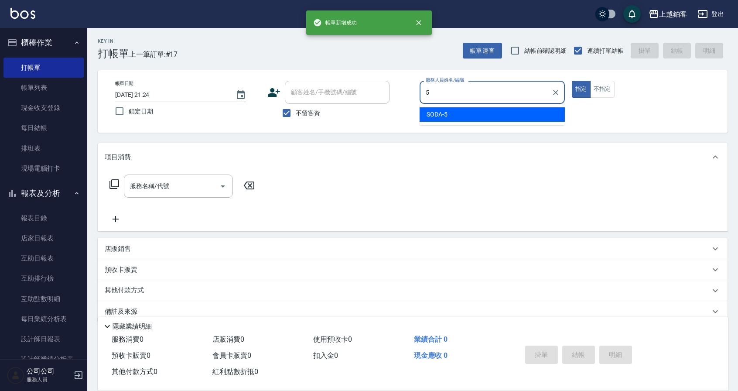
type input "SODA-5"
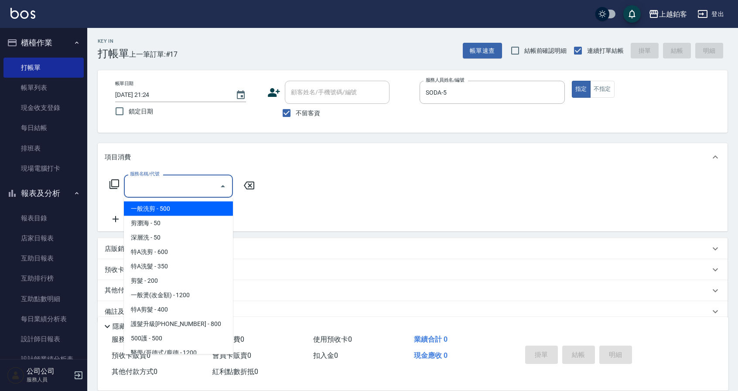
type input "一般洗剪(5)"
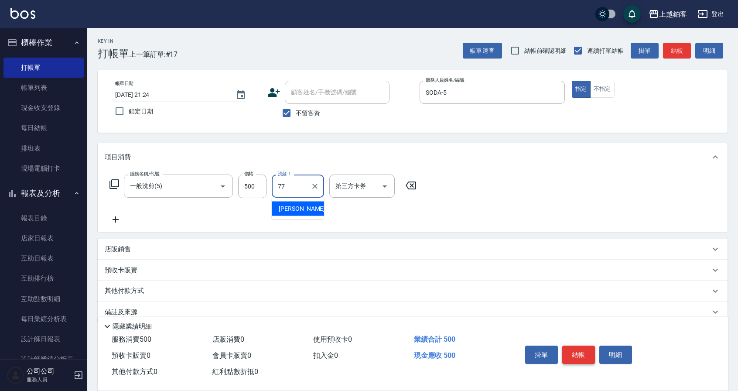
type input "欣麗-77"
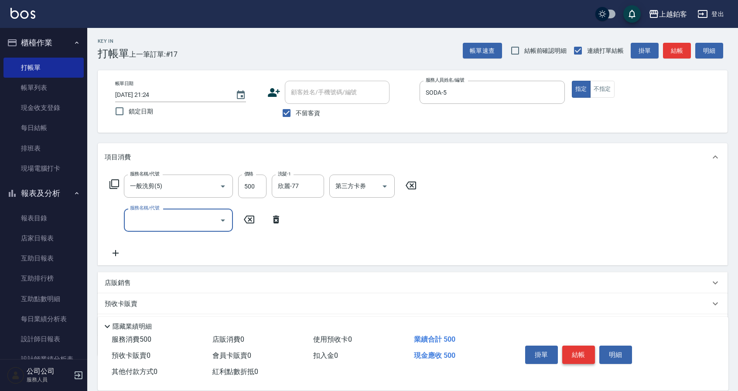
scroll to position [1, 0]
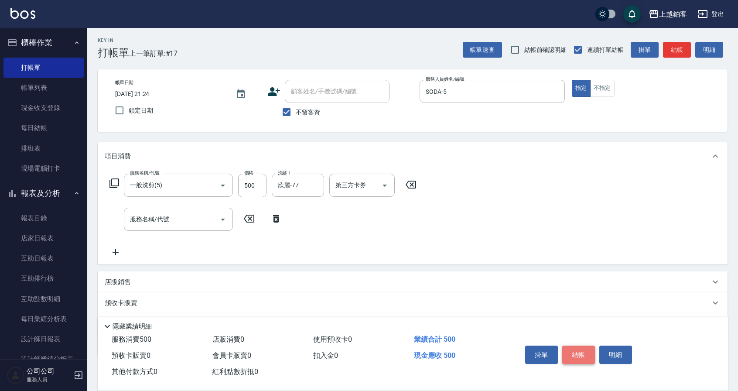
click at [590, 348] on button "結帳" at bounding box center [578, 354] width 33 height 18
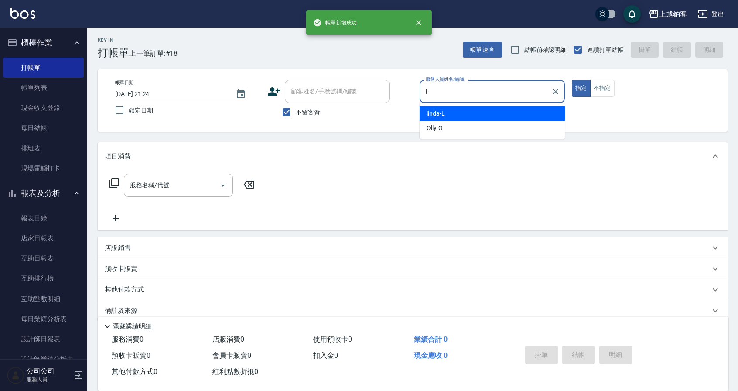
type input "linda-L"
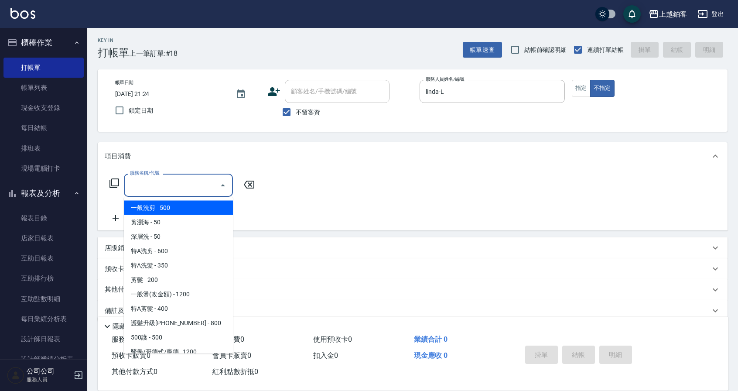
type input "一般洗剪(5)"
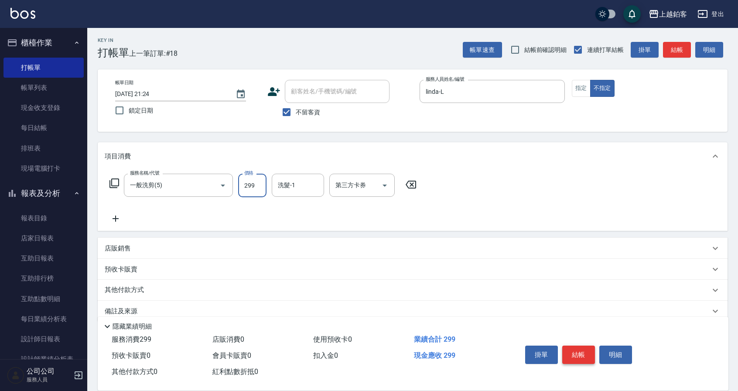
type input "299"
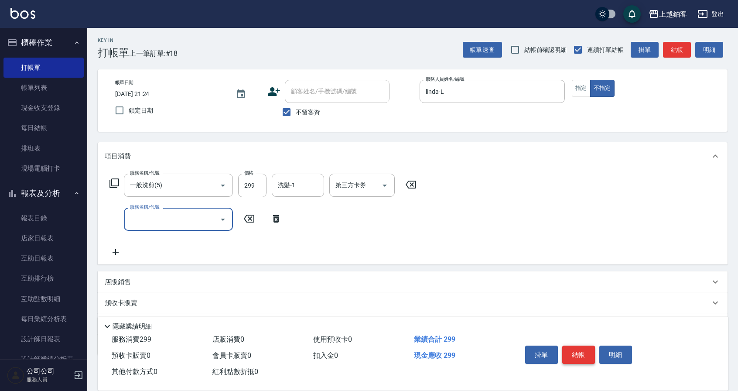
scroll to position [0, 0]
click at [588, 352] on button "結帳" at bounding box center [578, 354] width 33 height 18
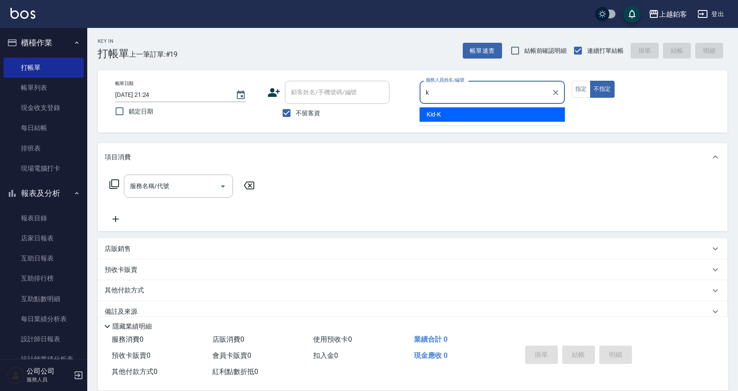
type input "Kid-K"
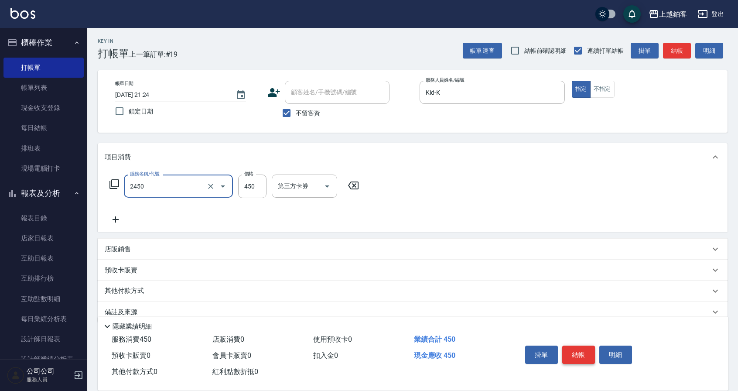
type input "C剪髮套餐(2450)"
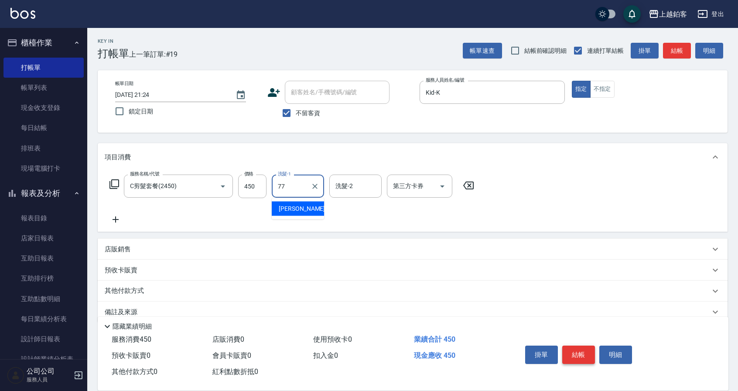
type input "欣麗-77"
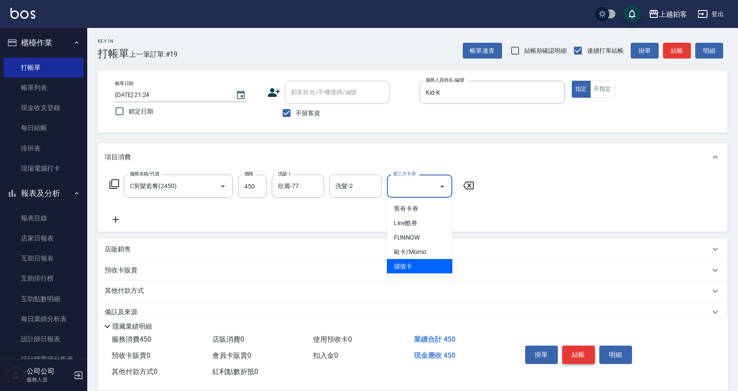
type input "儲值卡"
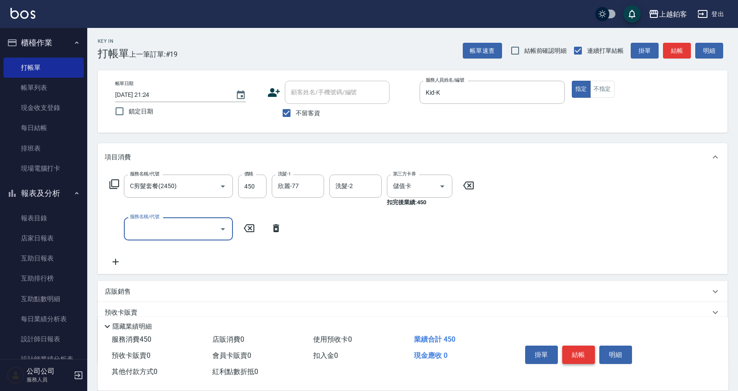
click at [582, 353] on button "結帳" at bounding box center [578, 354] width 33 height 18
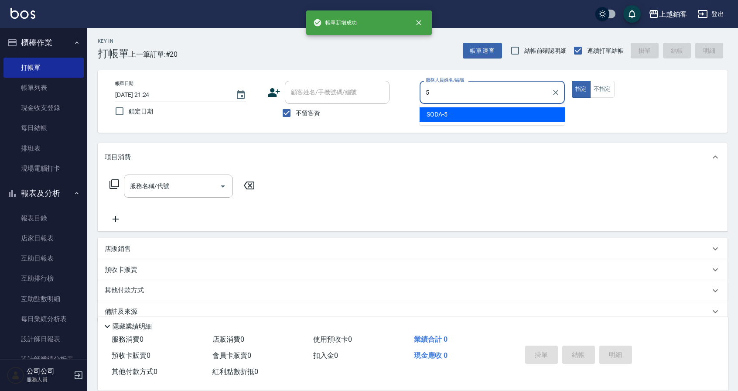
type input "SODA-5"
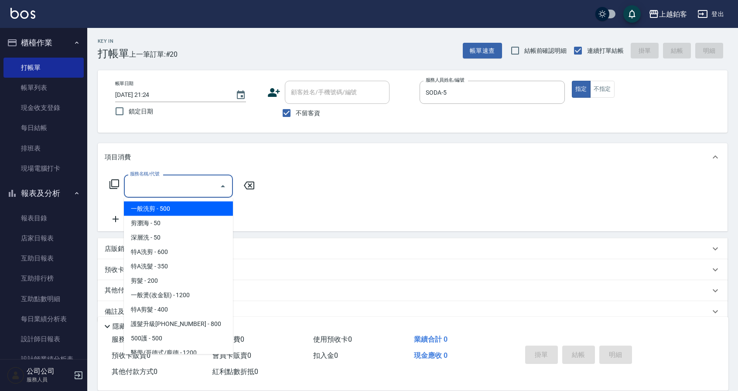
type input "一般洗剪(5)"
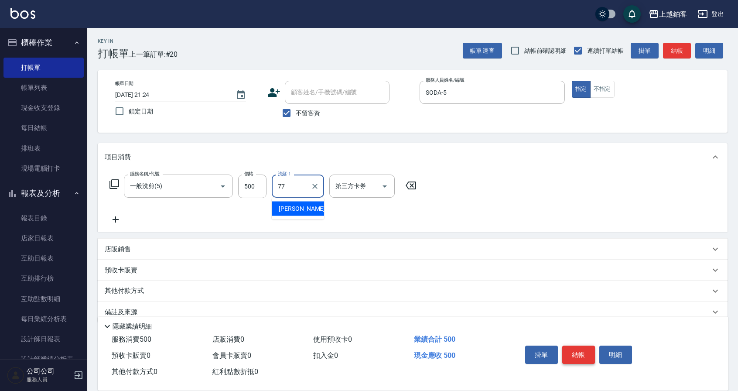
type input "欣麗-77"
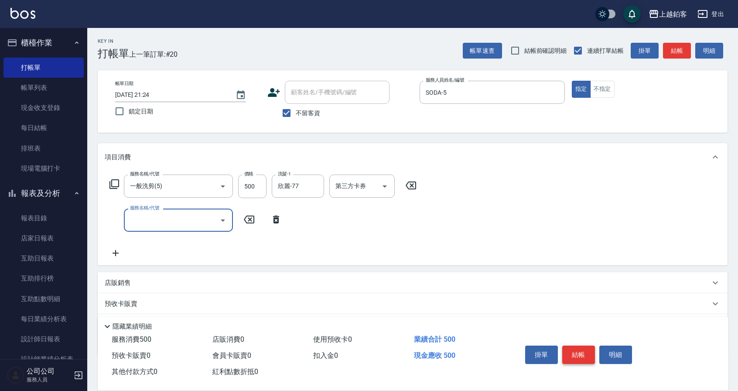
click at [569, 348] on button "結帳" at bounding box center [578, 354] width 33 height 18
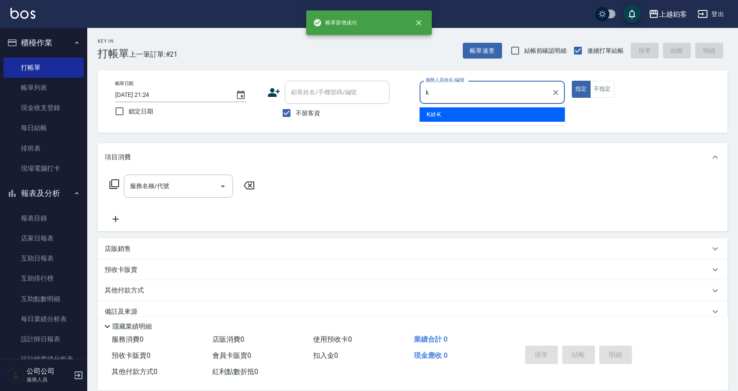
type input "Kid-K"
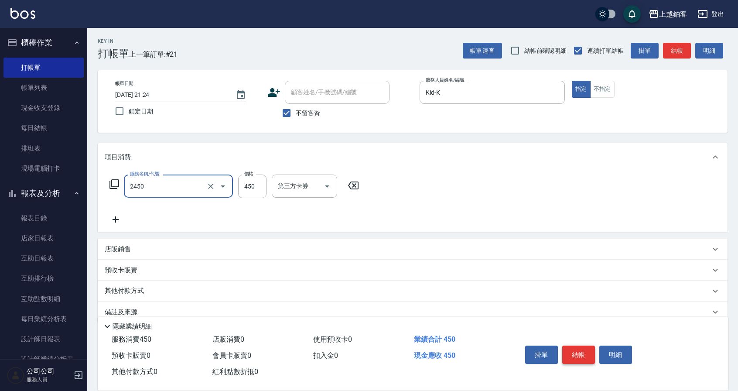
type input "C剪髮套餐(2450)"
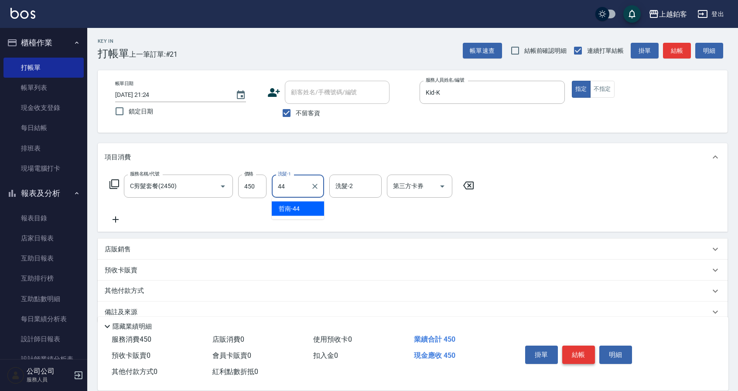
type input "哲南-44"
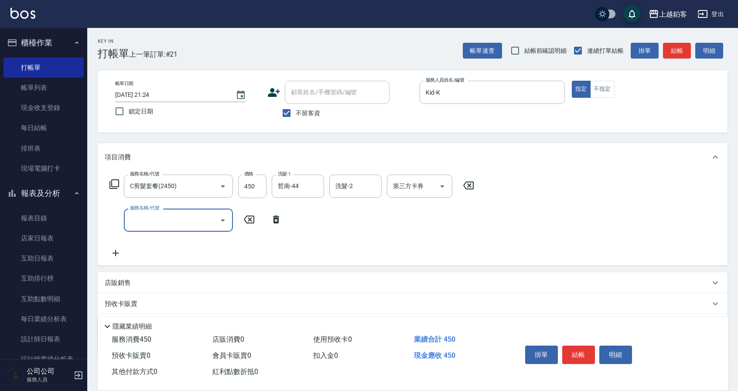
scroll to position [3, 0]
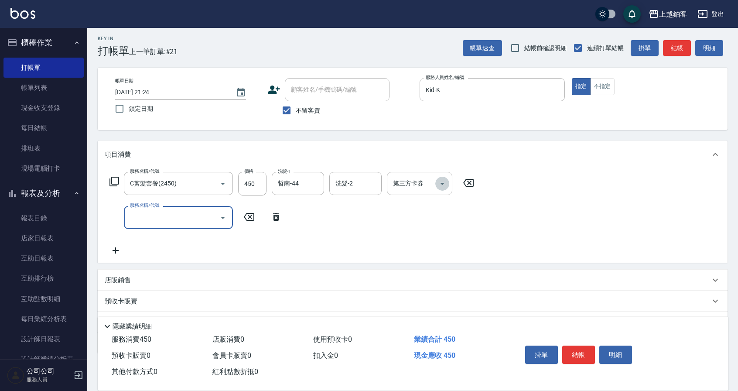
click at [445, 178] on icon "Open" at bounding box center [442, 183] width 10 height 10
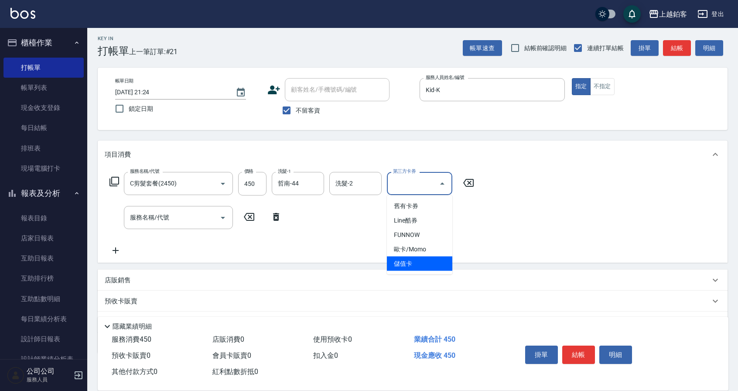
click at [411, 256] on span "儲值卡" at bounding box center [419, 263] width 65 height 14
type input "儲值卡"
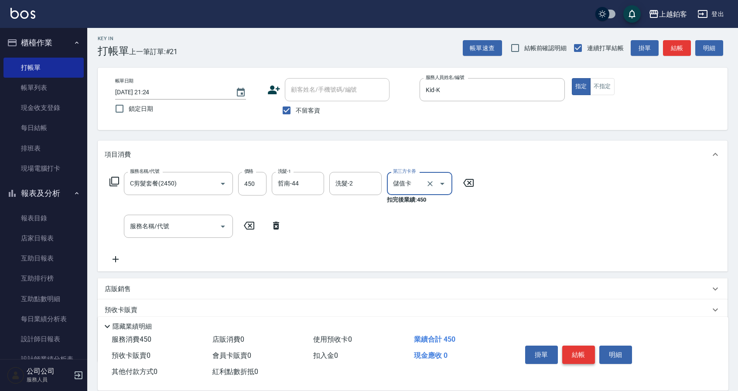
click at [589, 353] on button "結帳" at bounding box center [578, 354] width 33 height 18
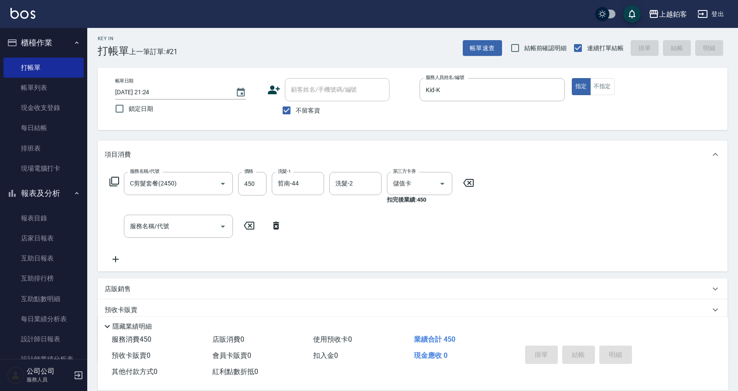
type input "[DATE] 21:25"
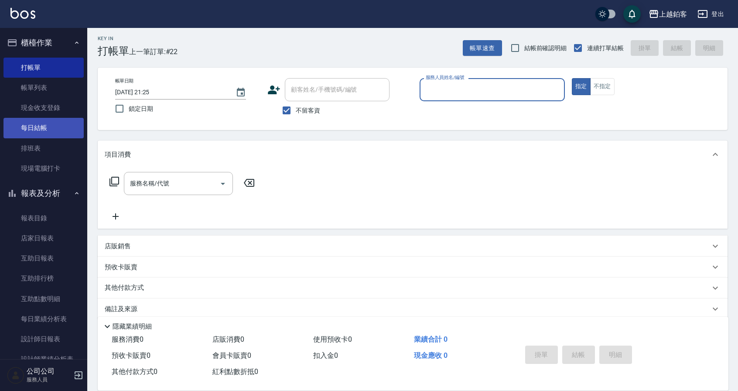
click at [31, 128] on link "每日結帳" at bounding box center [43, 128] width 80 height 20
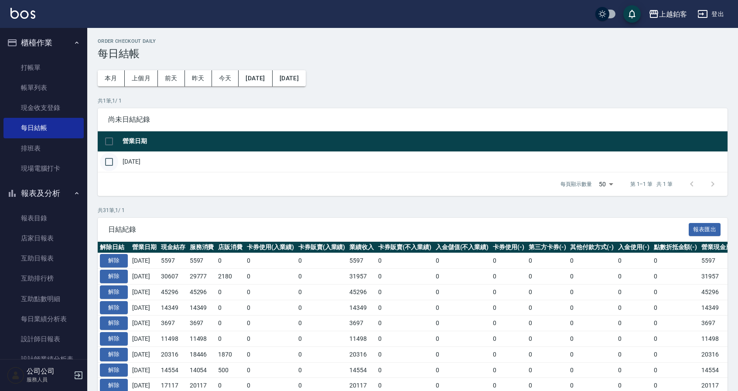
click at [107, 167] on input "checkbox" at bounding box center [109, 162] width 18 height 18
checkbox input "true"
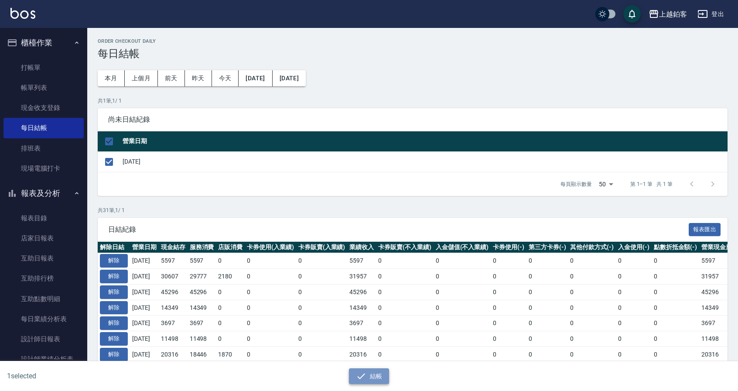
click at [383, 383] on button "結帳" at bounding box center [369, 376] width 41 height 16
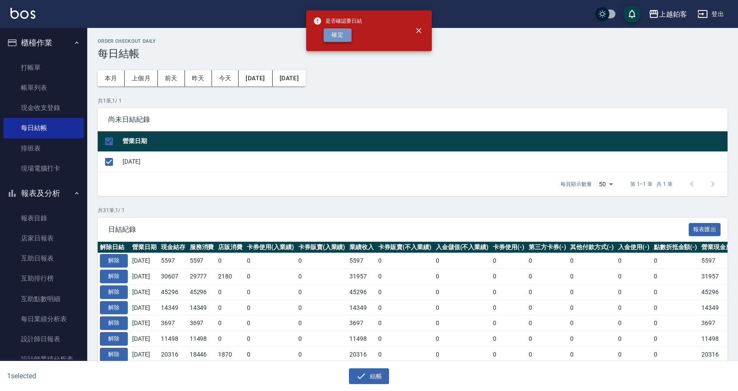
click at [324, 30] on button "確定" at bounding box center [338, 35] width 28 height 14
click at [330, 32] on div "確定" at bounding box center [337, 35] width 49 height 14
checkbox input "false"
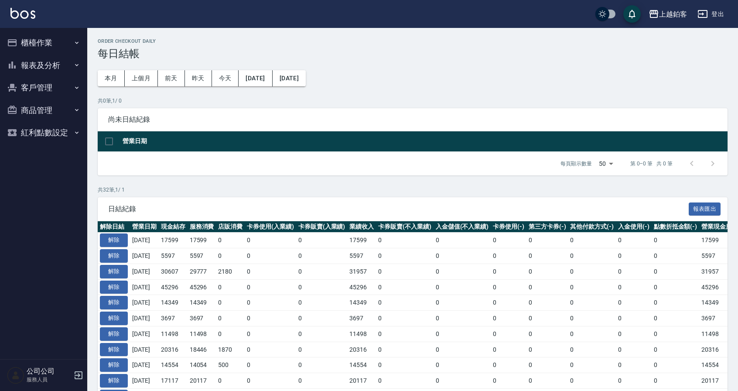
click at [35, 85] on button "客戶管理" at bounding box center [43, 87] width 80 height 23
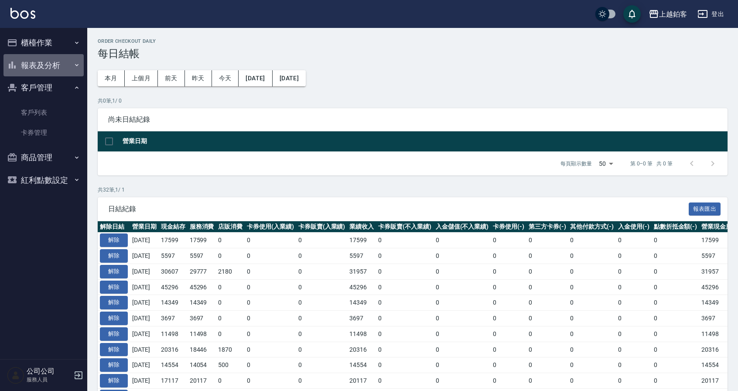
click at [54, 58] on button "報表及分析" at bounding box center [43, 65] width 80 height 23
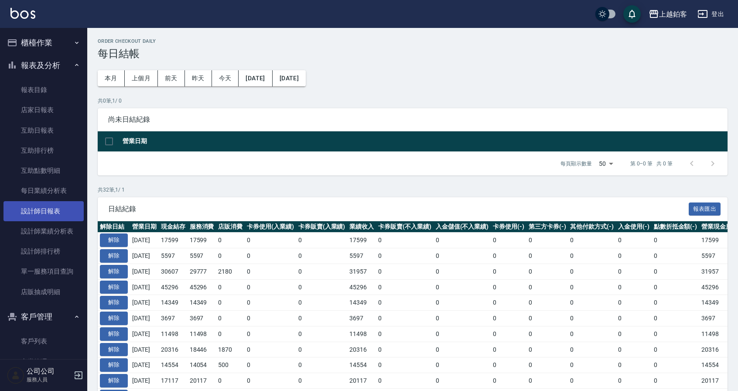
click at [56, 212] on link "設計師日報表" at bounding box center [43, 211] width 80 height 20
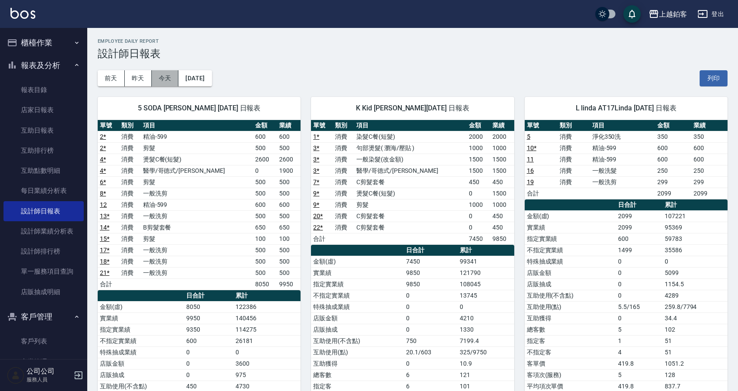
click at [162, 77] on button "今天" at bounding box center [165, 78] width 27 height 16
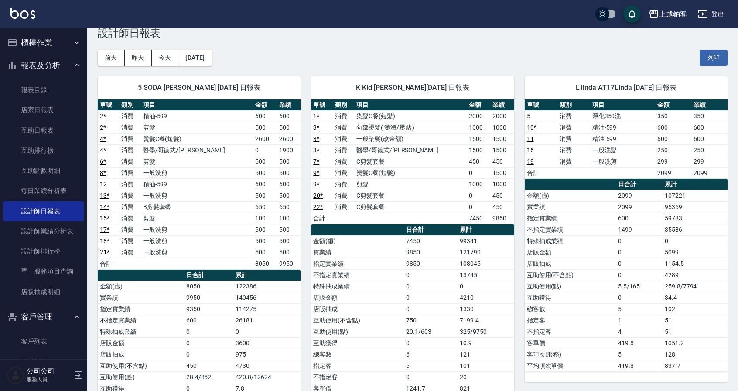
scroll to position [18, 0]
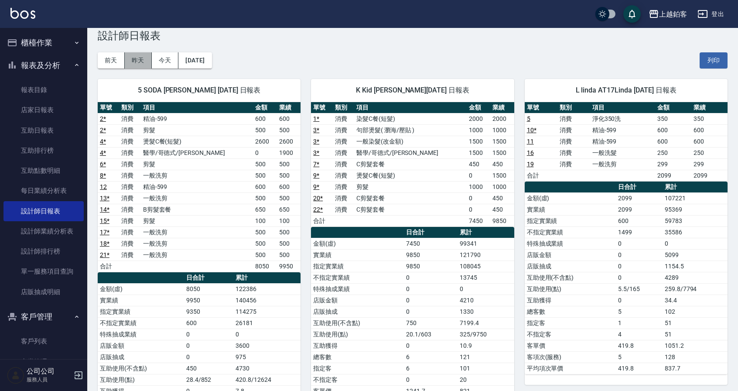
click at [136, 63] on button "昨天" at bounding box center [138, 60] width 27 height 16
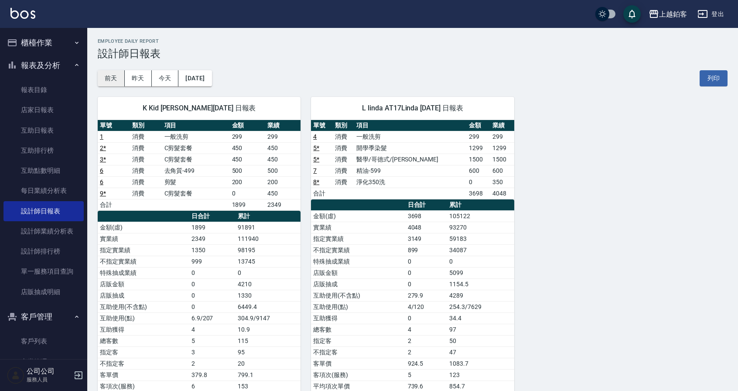
click at [109, 82] on button "前天" at bounding box center [111, 78] width 27 height 16
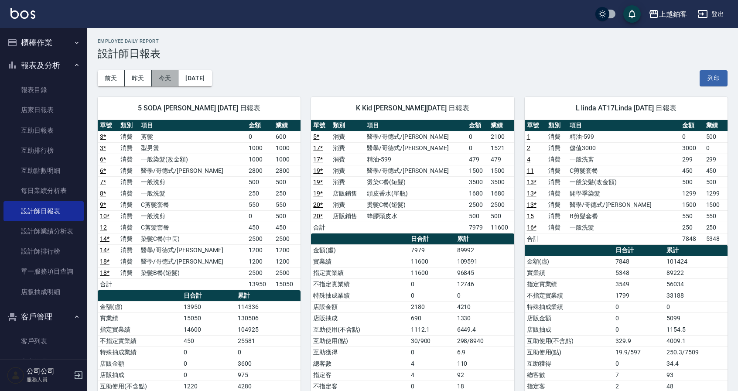
click at [157, 80] on button "今天" at bounding box center [165, 78] width 27 height 16
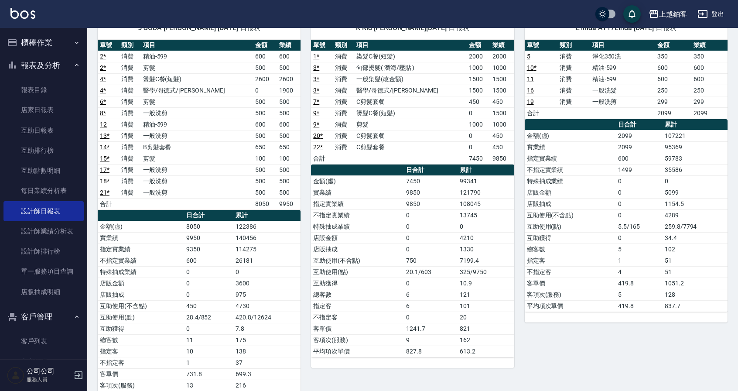
scroll to position [79, 0]
